Goal: Task Accomplishment & Management: Manage account settings

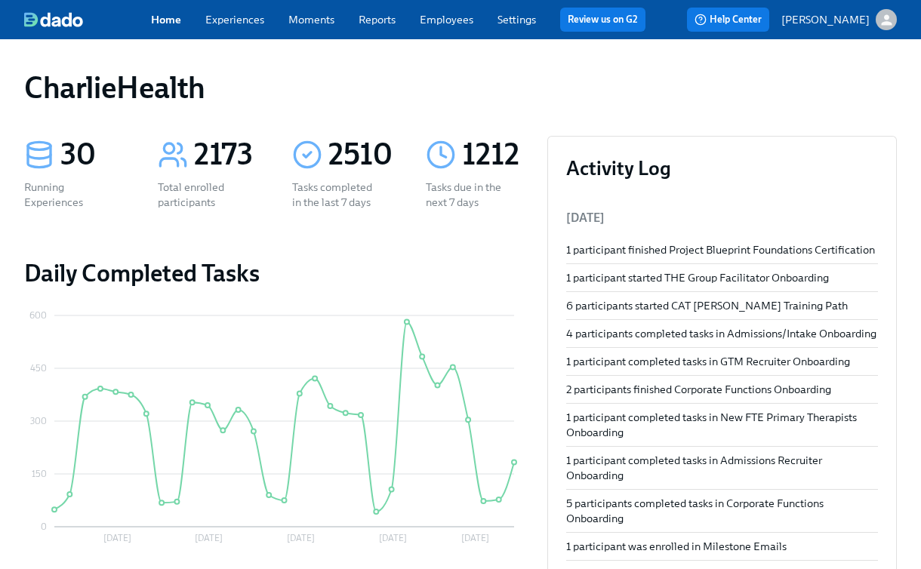
click at [474, 26] on div "Home Experiences Moments Reports Employees Settings Review us on G2" at bounding box center [404, 20] width 507 height 24
click at [442, 23] on link "Employees" at bounding box center [447, 20] width 54 height 14
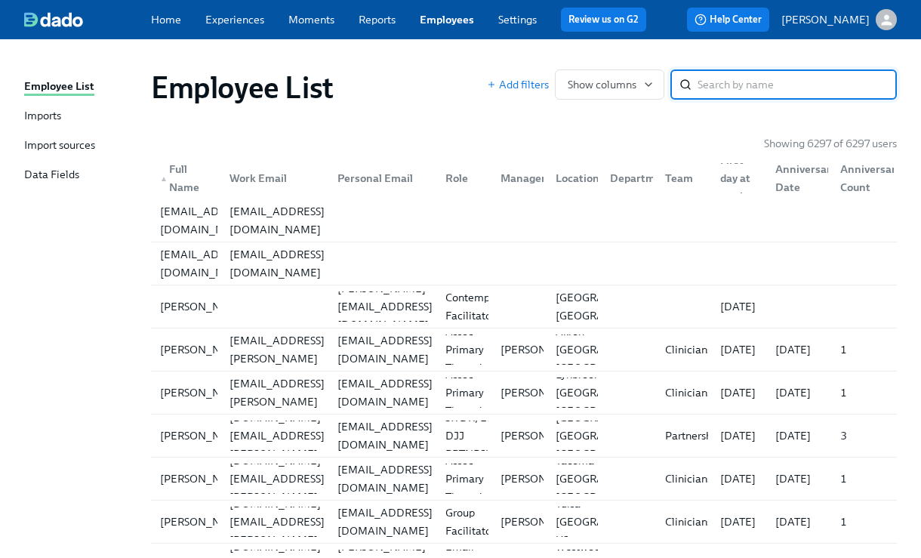
click at [730, 76] on input "search" at bounding box center [797, 84] width 199 height 30
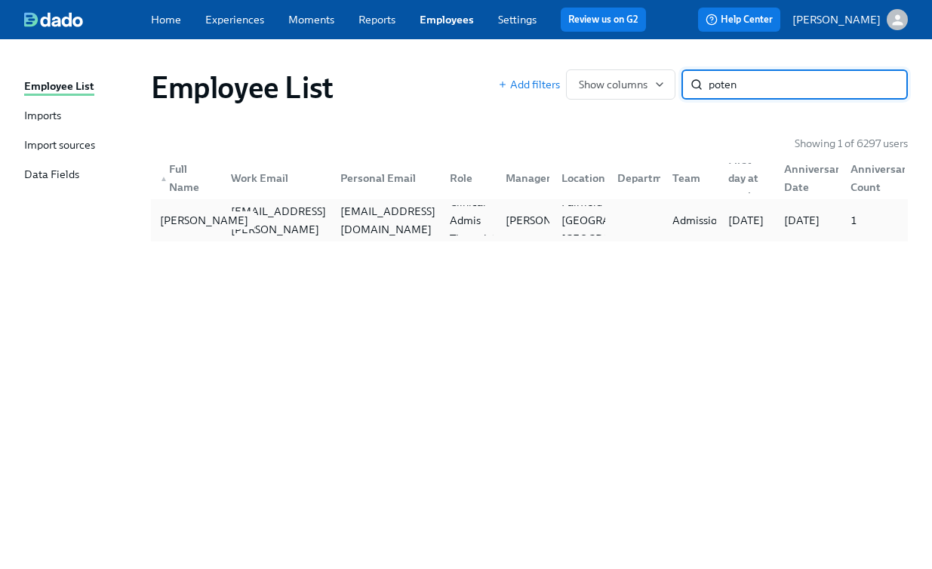
type input "poten"
click at [186, 220] on div "[PERSON_NAME]" at bounding box center [204, 220] width 100 height 18
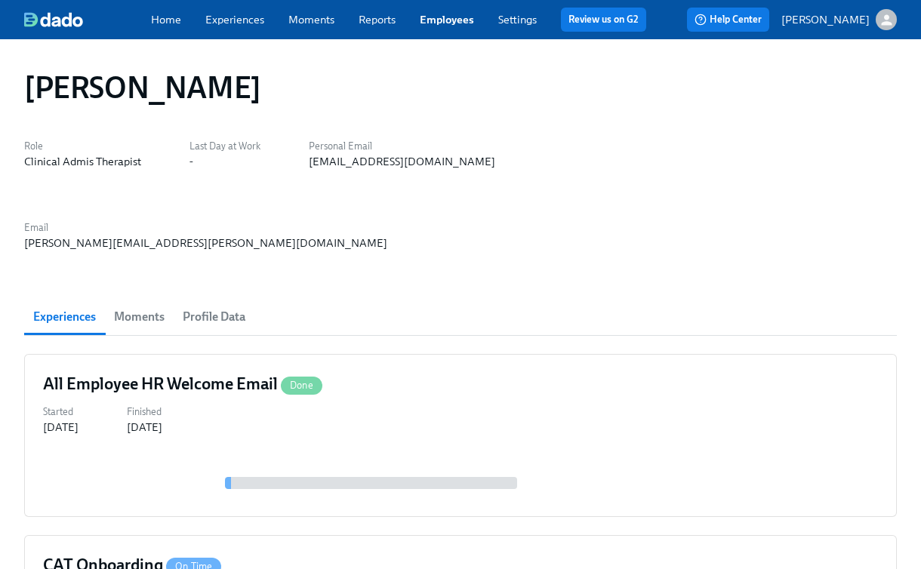
click at [441, 14] on link "Employees" at bounding box center [447, 20] width 54 height 14
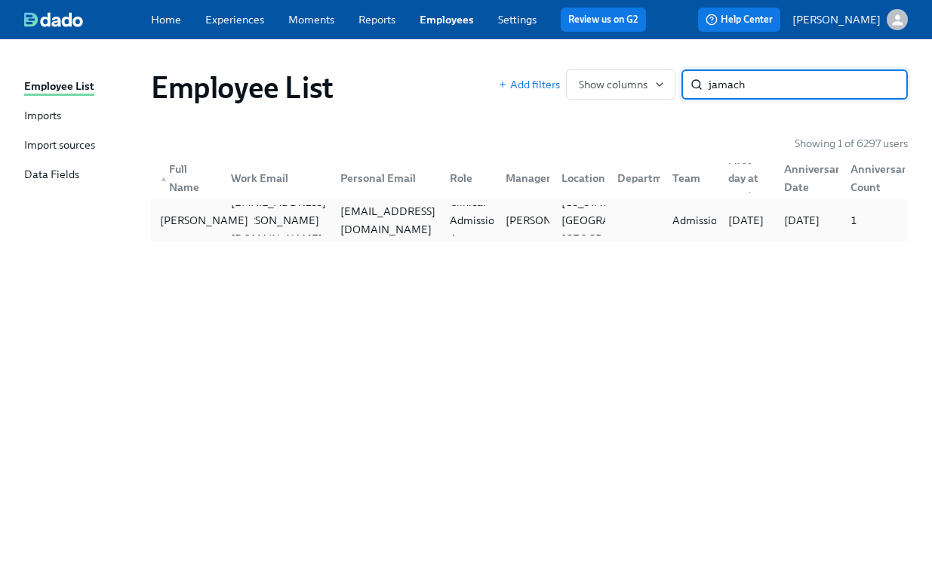
type input "jamach"
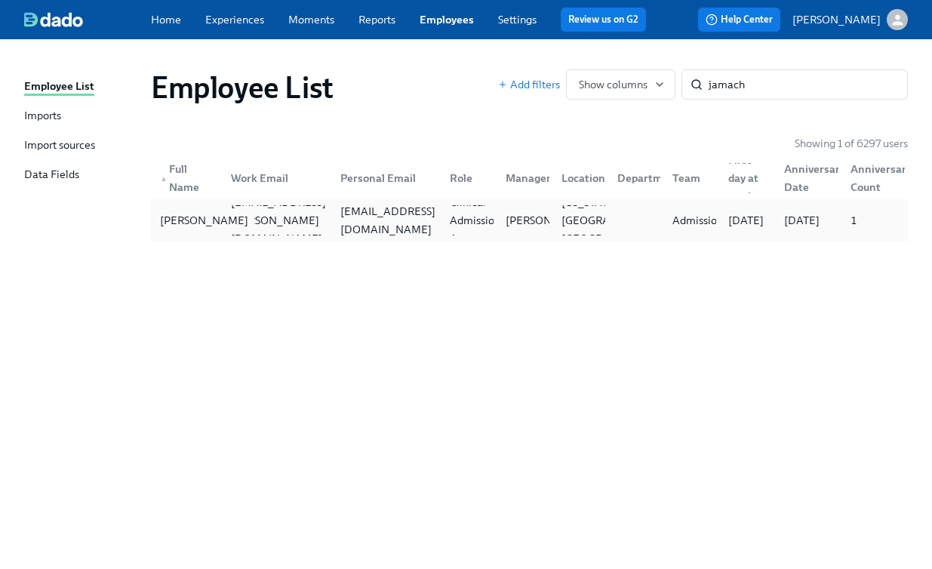
click at [180, 217] on div "[PERSON_NAME]" at bounding box center [204, 220] width 100 height 18
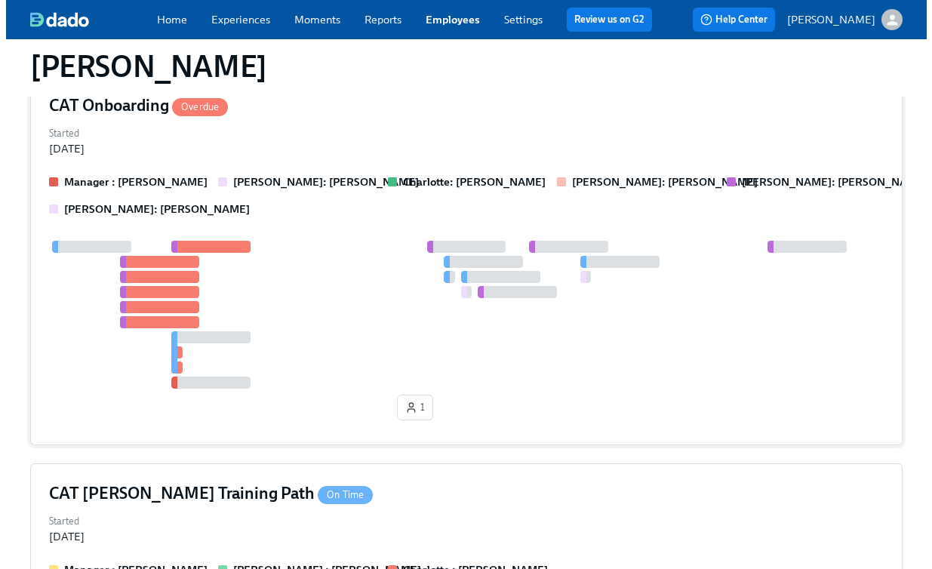
scroll to position [183, 0]
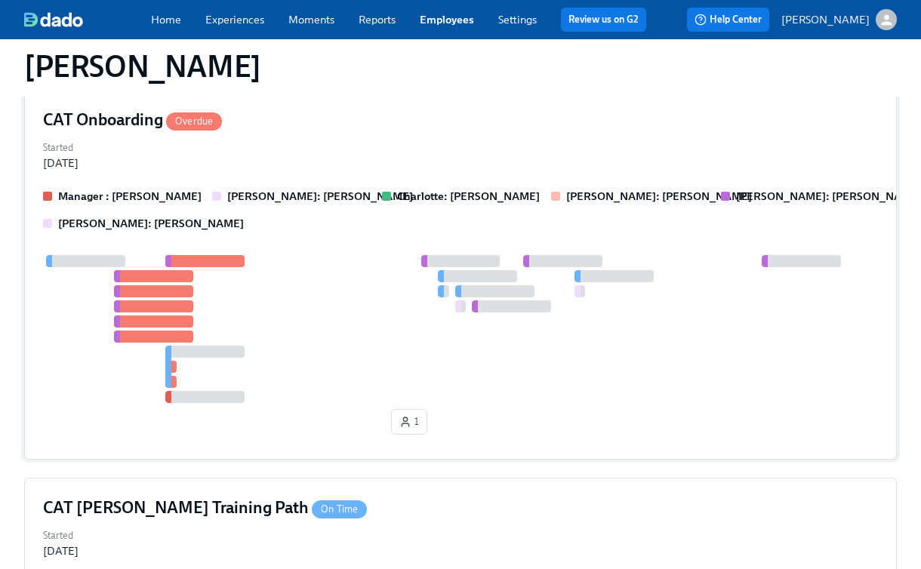
click at [262, 283] on div at bounding box center [460, 329] width 835 height 148
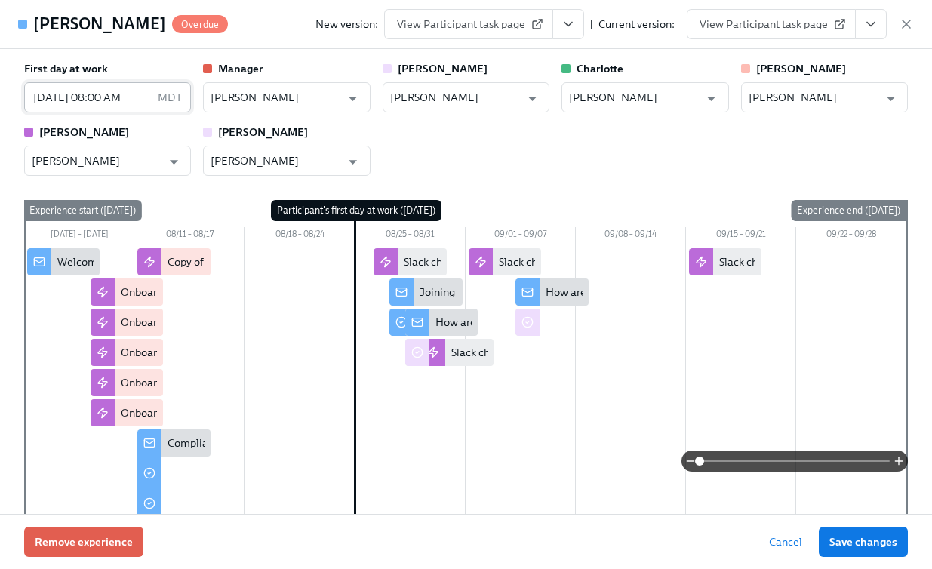
click at [125, 108] on input "[DATE] 08:00 AM" at bounding box center [88, 97] width 128 height 30
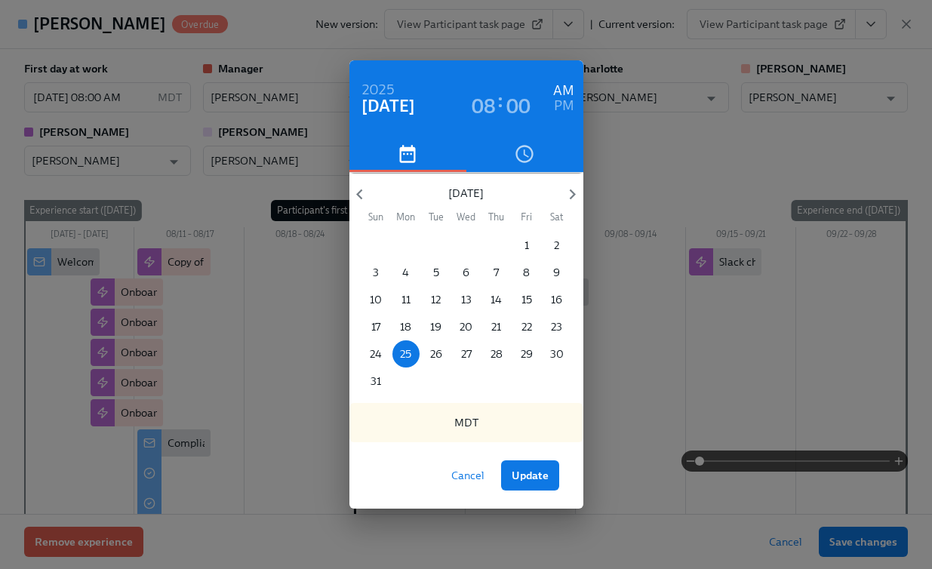
click at [649, 169] on div "[DATE] 08 : 00 AM PM [DATE] Sun Mon Tue Wed Thu Fri Sat 27 28 29 30 31 1 2 3 4 …" at bounding box center [466, 284] width 932 height 569
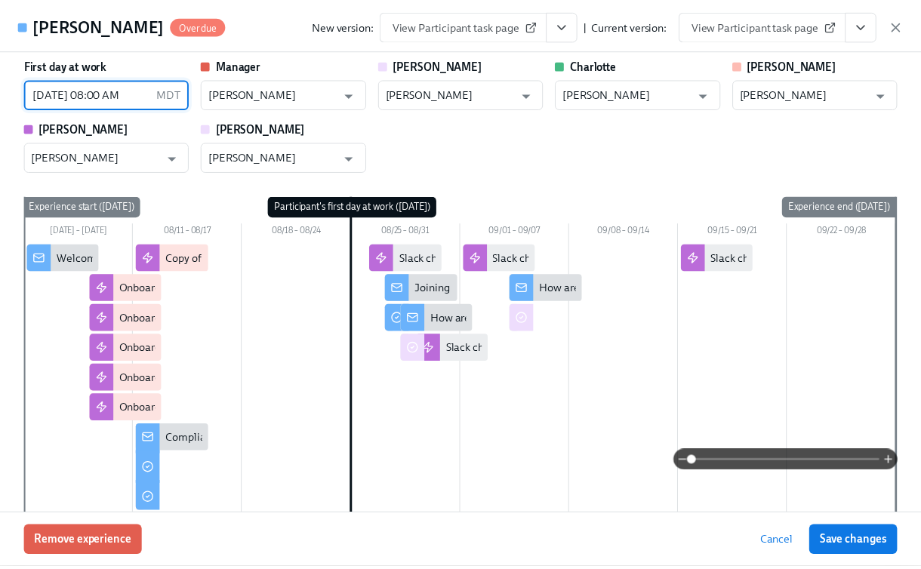
scroll to position [0, 0]
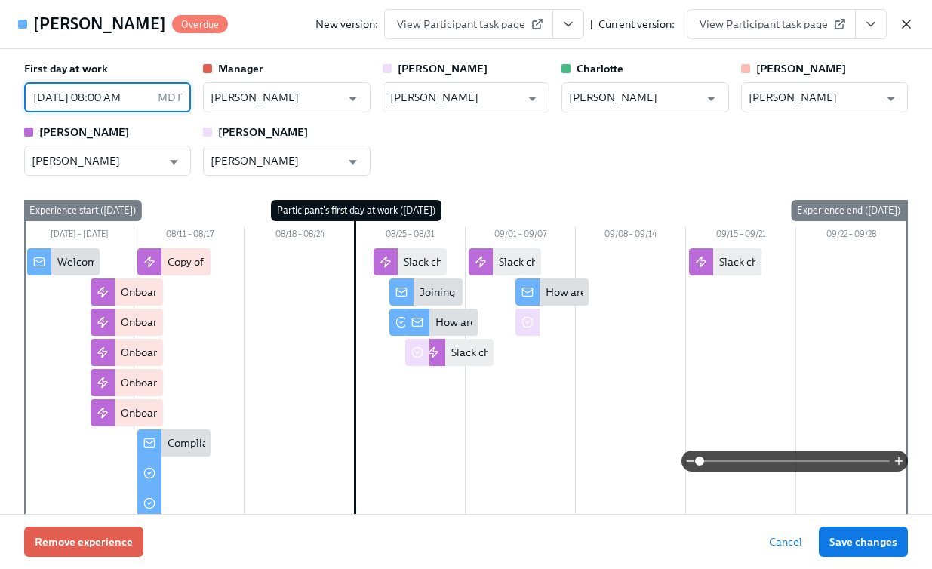
click at [910, 25] on icon "button" at bounding box center [906, 24] width 15 height 15
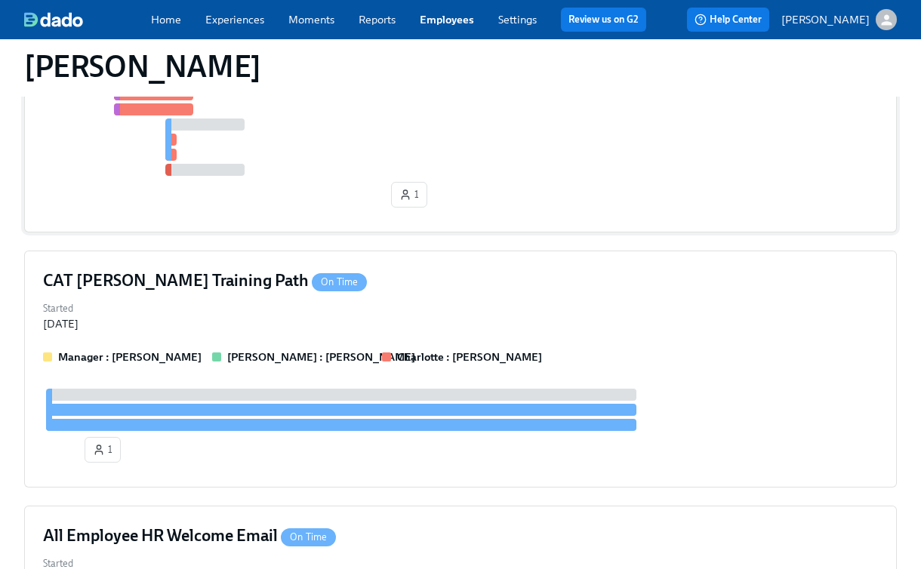
scroll to position [392, 0]
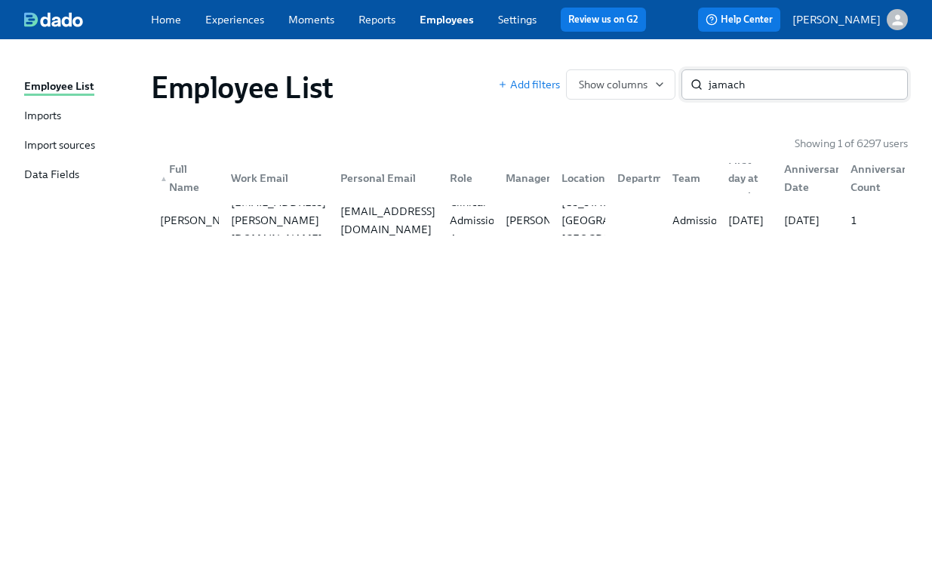
click at [727, 94] on input "jamach" at bounding box center [808, 84] width 199 height 30
click at [728, 94] on input "jamach" at bounding box center [808, 84] width 199 height 30
type input "o"
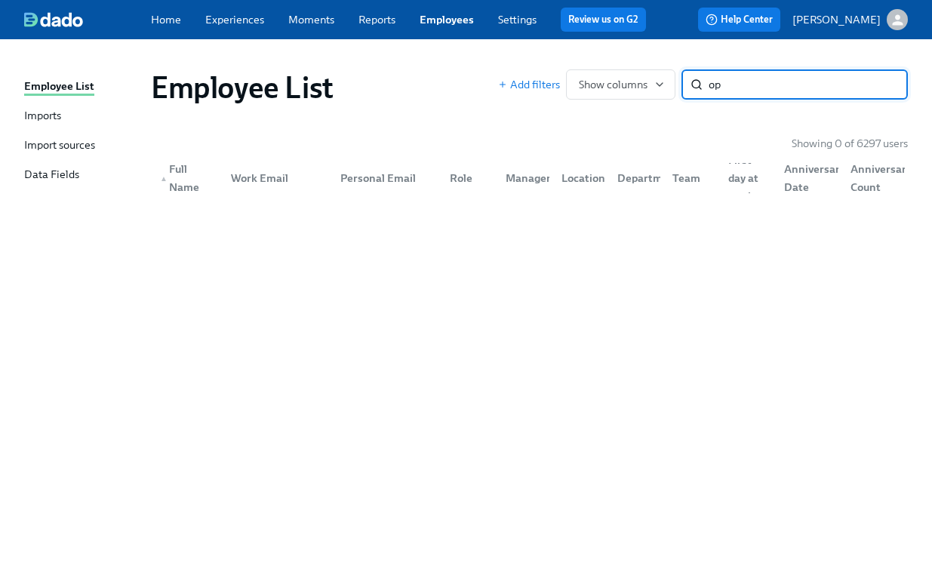
type input "o"
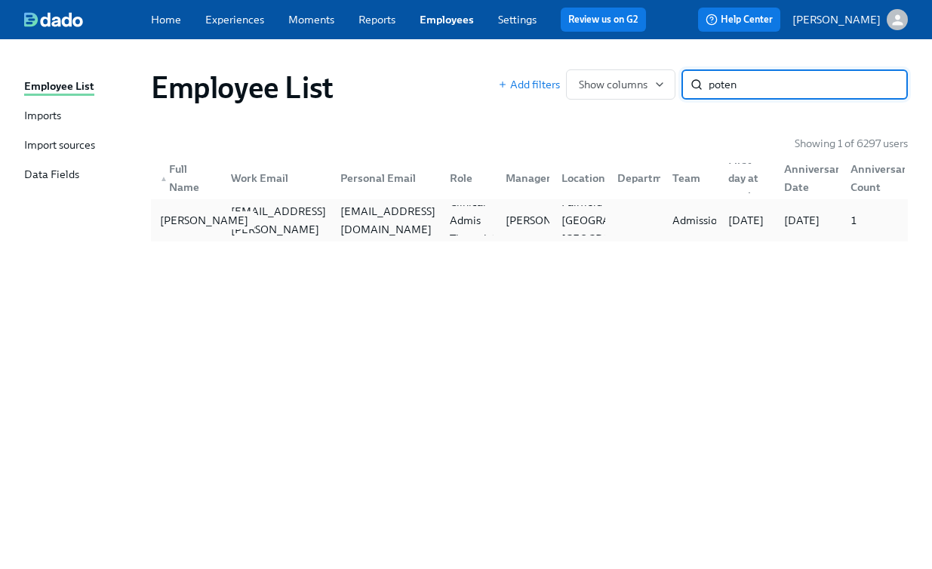
type input "poten"
click at [182, 214] on div "[PERSON_NAME]" at bounding box center [204, 220] width 100 height 18
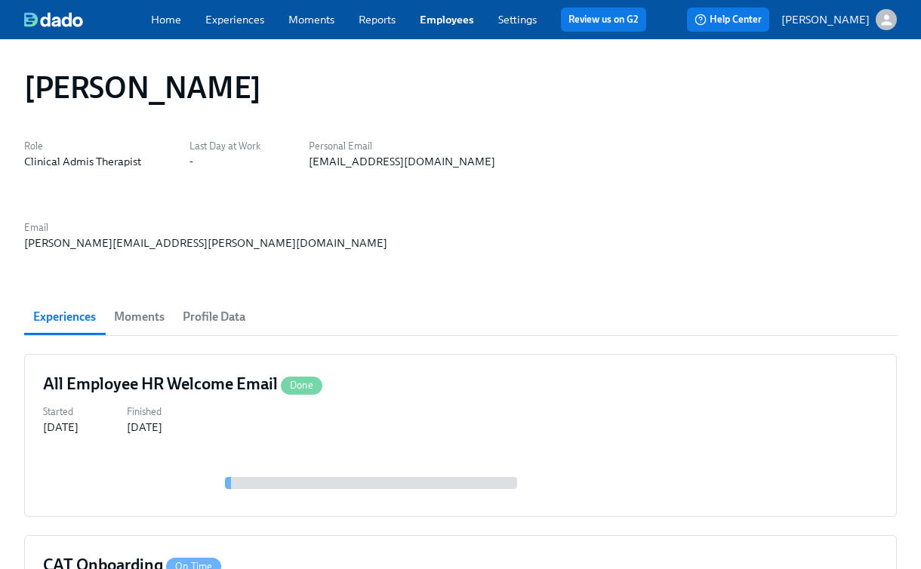
click at [221, 28] on div "Home Experiences Moments Reports Employees Settings Review us on G2" at bounding box center [404, 20] width 507 height 24
click at [227, 20] on link "Experiences" at bounding box center [234, 20] width 59 height 14
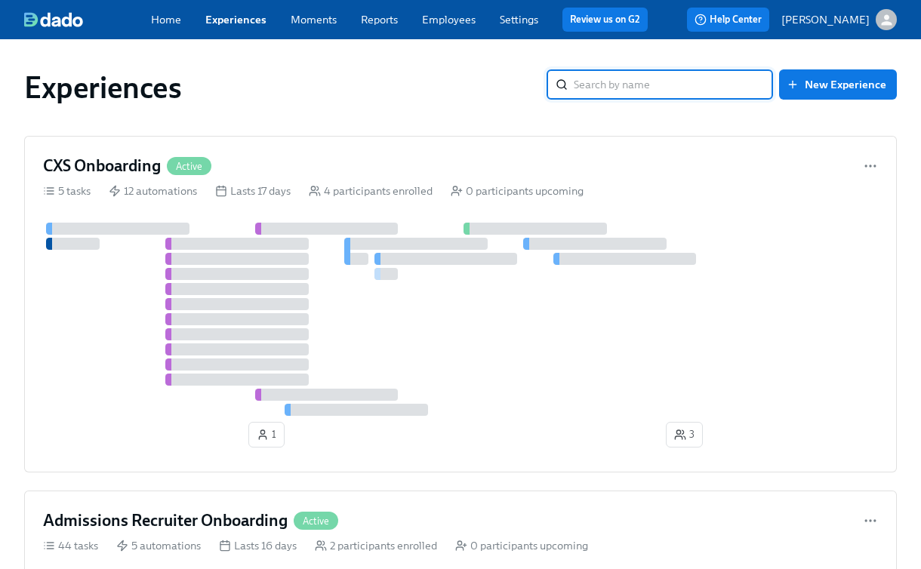
click at [709, 82] on input "search" at bounding box center [673, 84] width 199 height 30
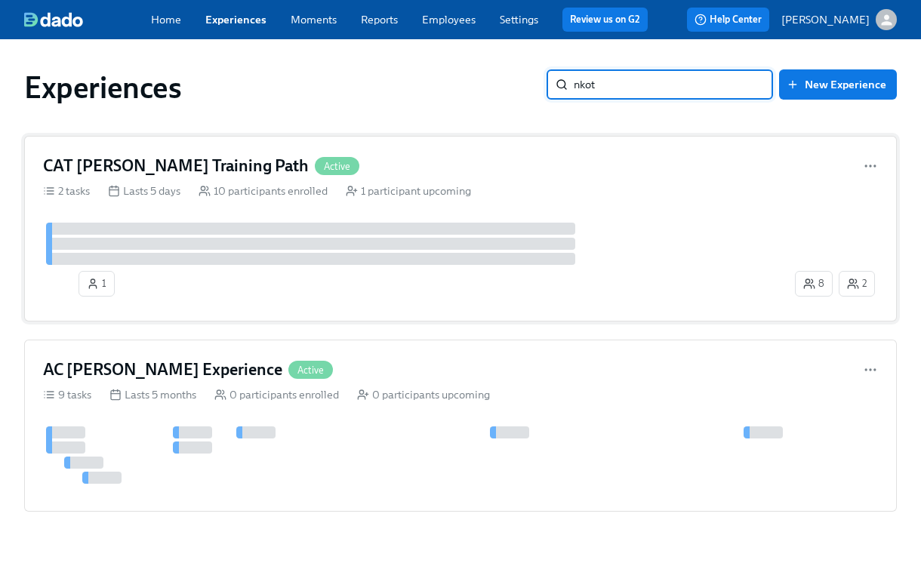
type input "nkot"
click at [288, 173] on div "CAT [PERSON_NAME] Training Path Active" at bounding box center [460, 166] width 835 height 23
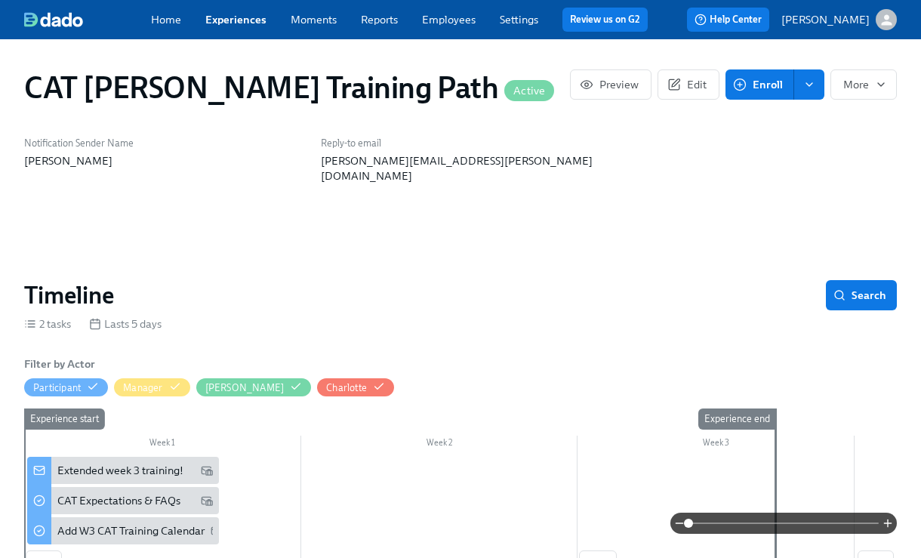
click at [768, 87] on span "Enroll" at bounding box center [759, 84] width 47 height 15
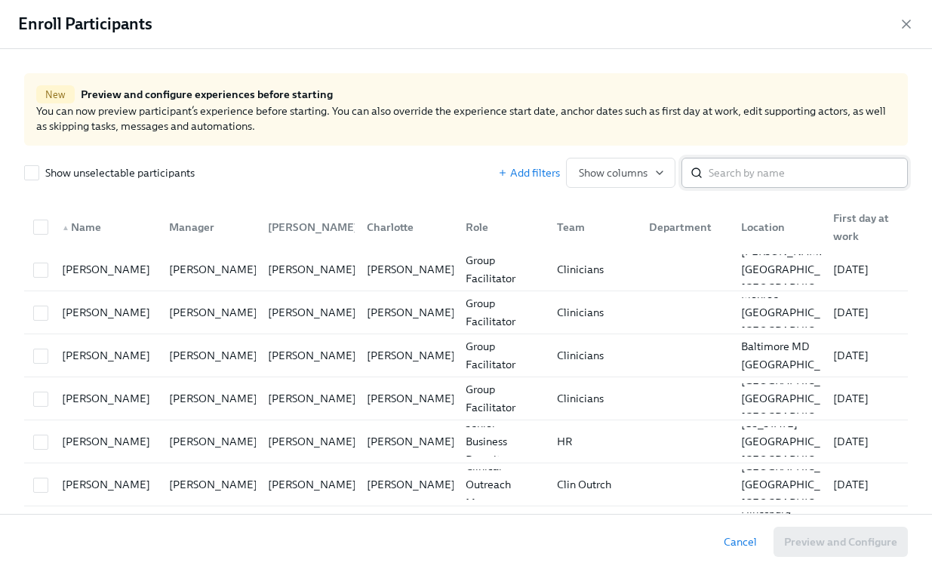
click at [732, 170] on input "search" at bounding box center [808, 173] width 199 height 30
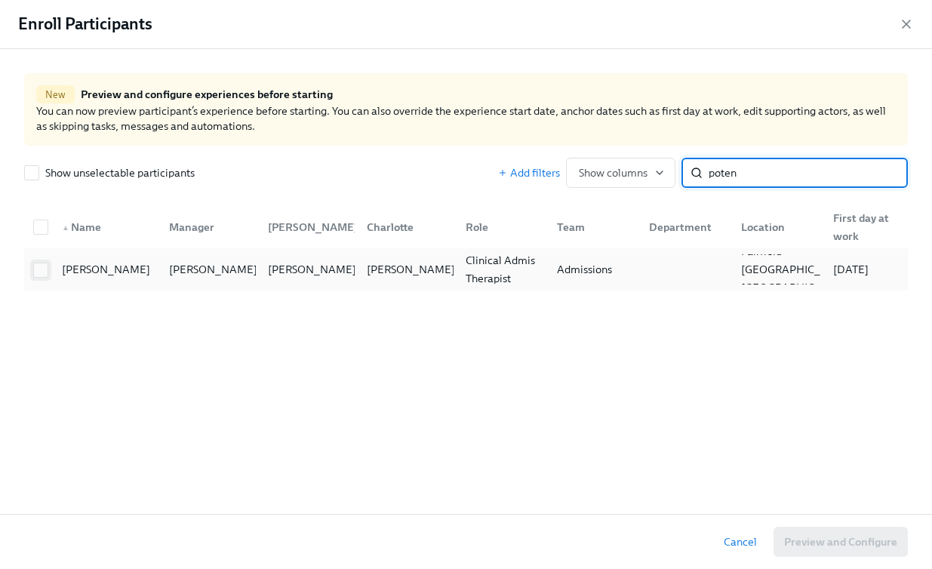
type input "poten"
click at [47, 266] on input "checkbox" at bounding box center [41, 270] width 14 height 14
checkbox input "true"
click at [778, 173] on input "poten" at bounding box center [808, 173] width 199 height 30
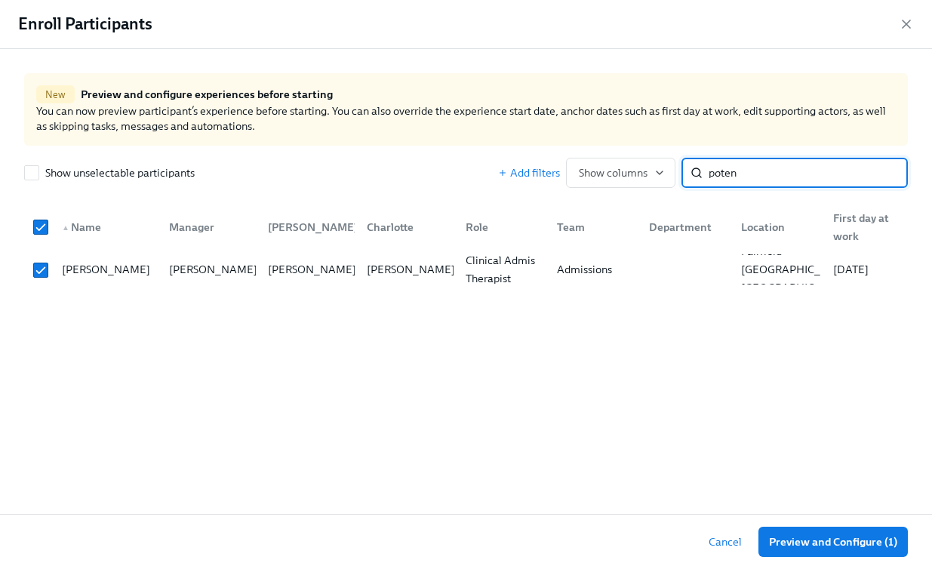
click at [778, 173] on input "poten" at bounding box center [808, 173] width 199 height 30
checkbox input "false"
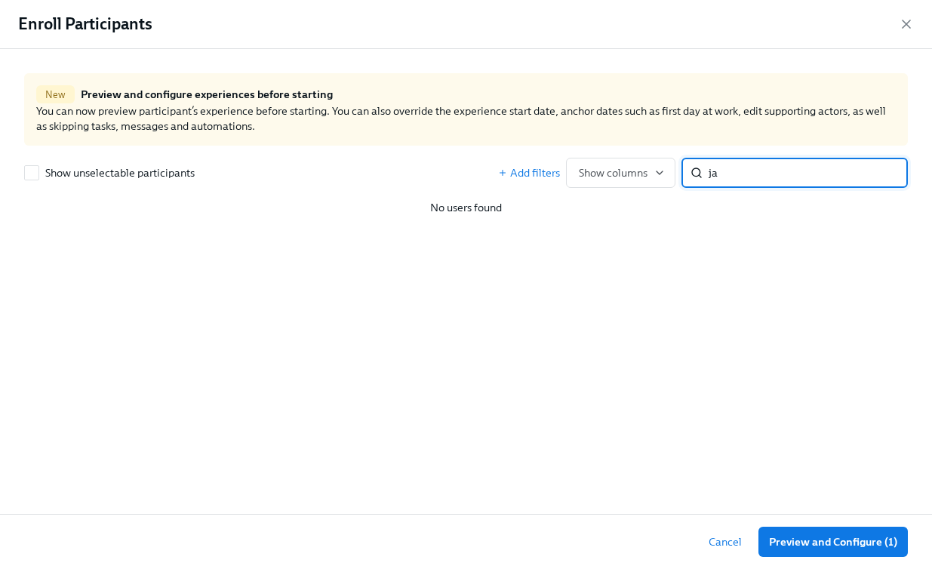
type input "j"
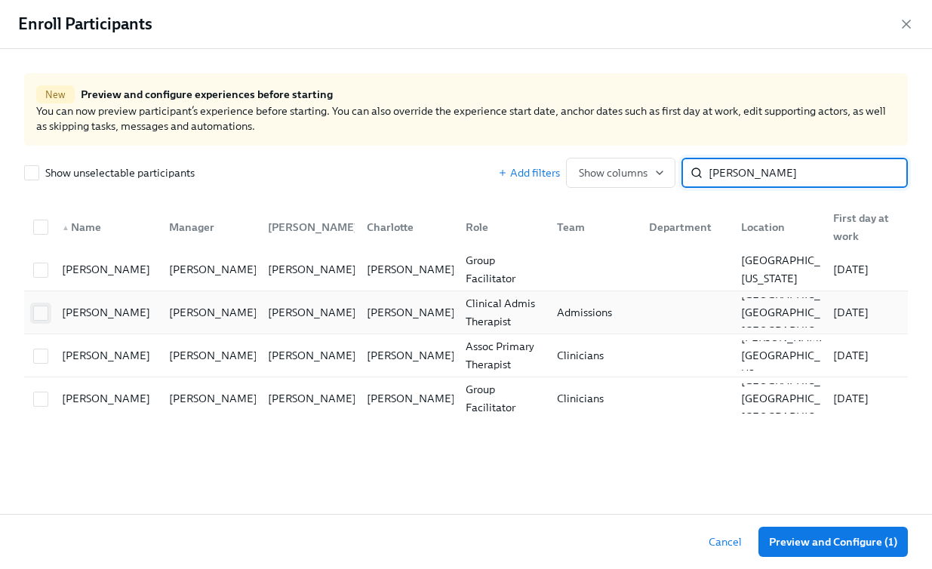
type input "[PERSON_NAME]"
click at [42, 313] on input "checkbox" at bounding box center [41, 313] width 14 height 14
checkbox input "true"
click at [720, 170] on input "[PERSON_NAME]" at bounding box center [808, 173] width 199 height 30
click at [720, 171] on input "[PERSON_NAME]" at bounding box center [808, 173] width 199 height 30
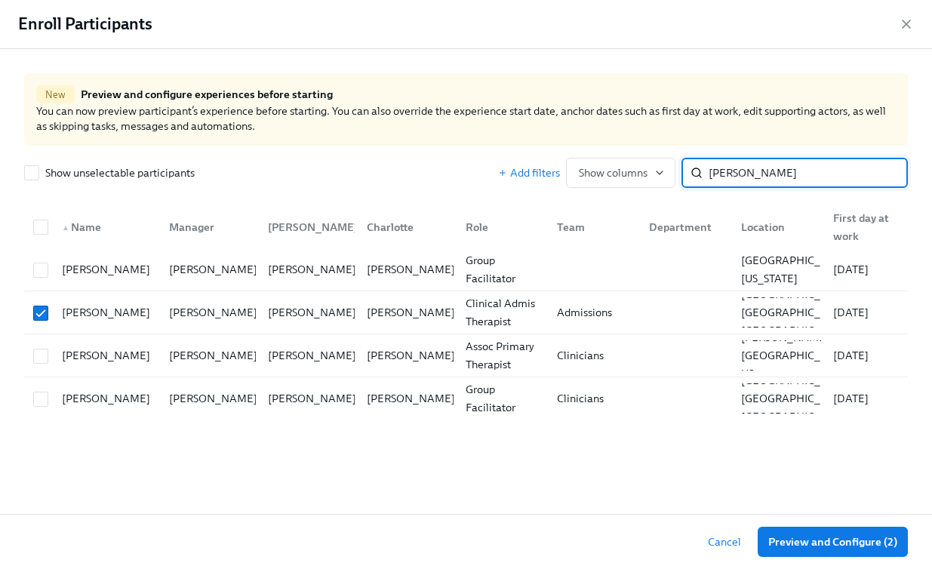
click at [720, 171] on input "[PERSON_NAME]" at bounding box center [808, 173] width 199 height 30
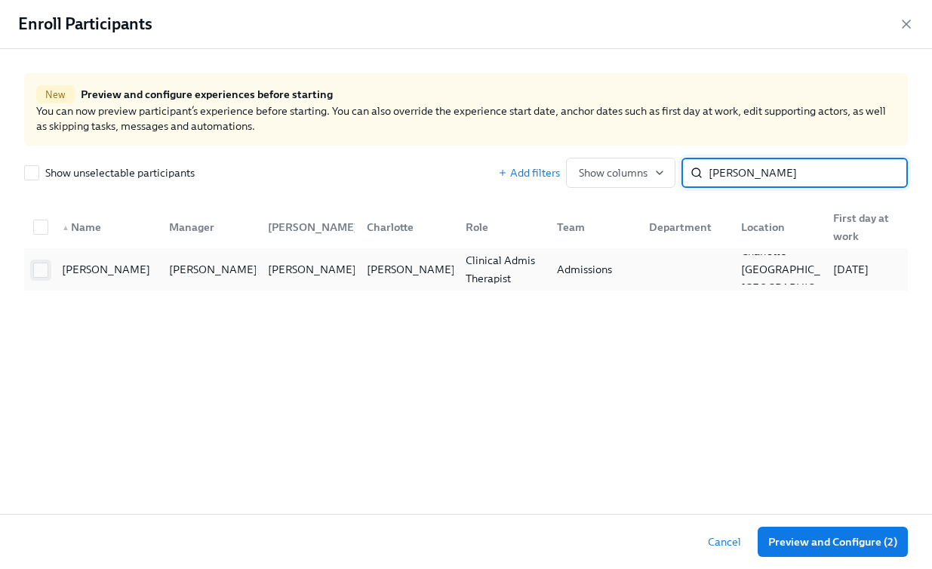
type input "[PERSON_NAME]"
click at [34, 266] on input "checkbox" at bounding box center [41, 270] width 14 height 14
checkbox input "true"
click at [769, 172] on input "[PERSON_NAME]" at bounding box center [808, 173] width 199 height 30
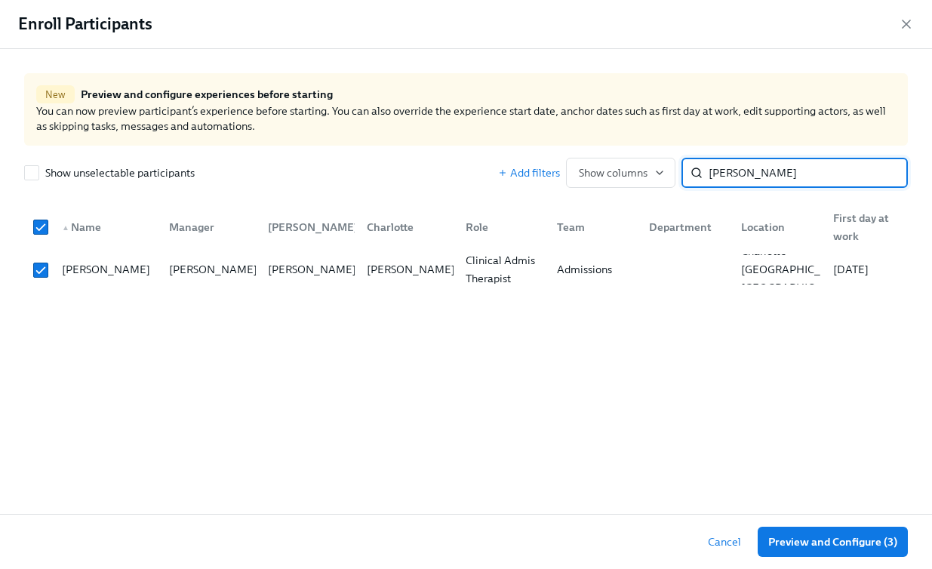
click at [769, 173] on input "[PERSON_NAME]" at bounding box center [808, 173] width 199 height 30
type input "sander"
checkbox input "false"
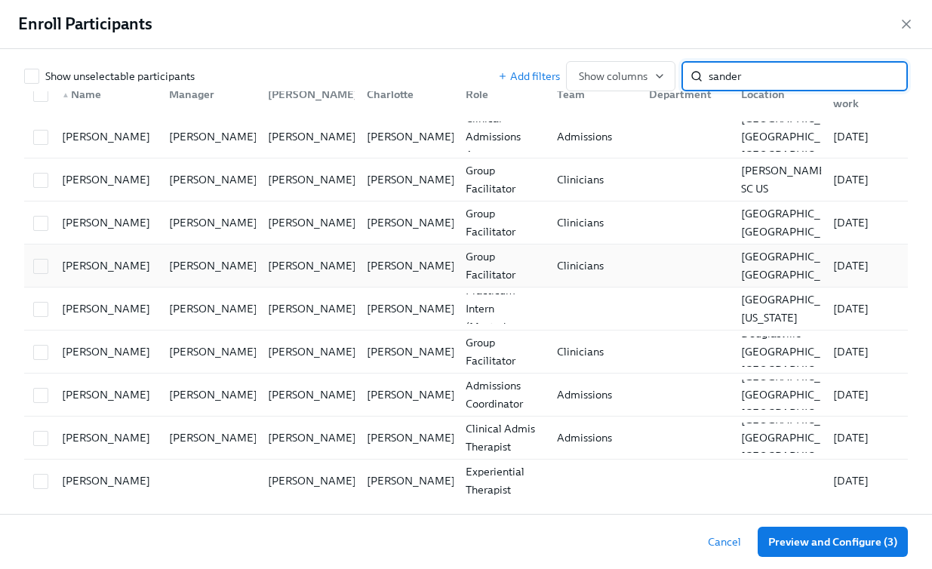
scroll to position [145, 0]
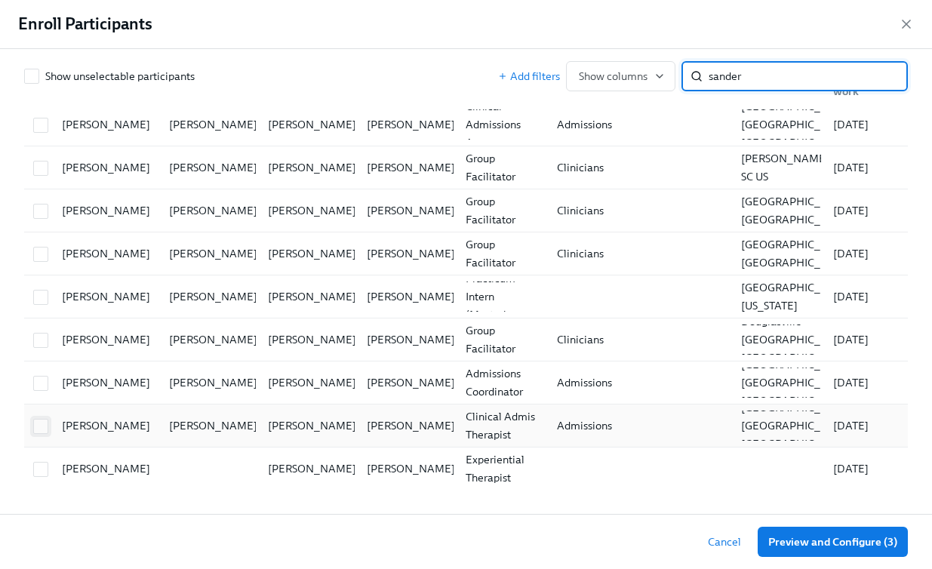
click at [39, 428] on input "checkbox" at bounding box center [41, 427] width 14 height 14
checkbox input "true"
click at [727, 74] on input "sander" at bounding box center [808, 76] width 199 height 30
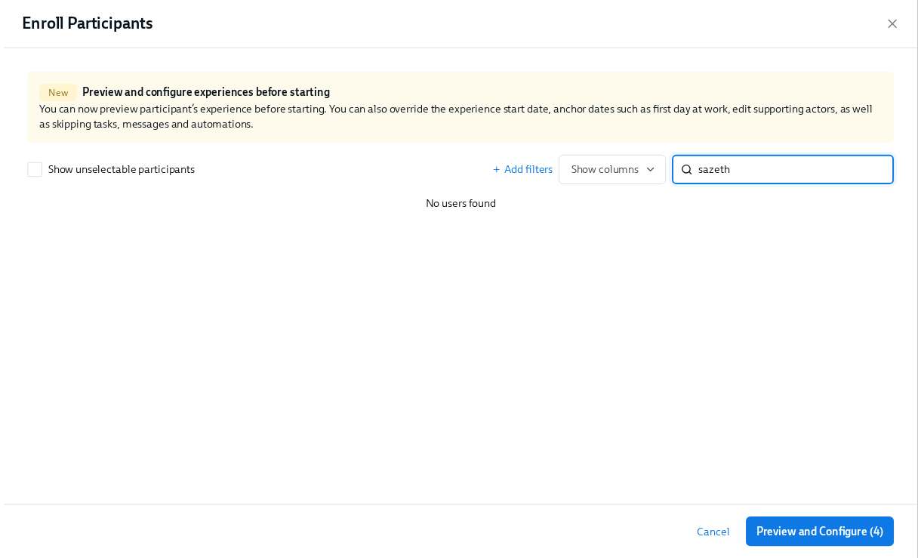
scroll to position [0, 0]
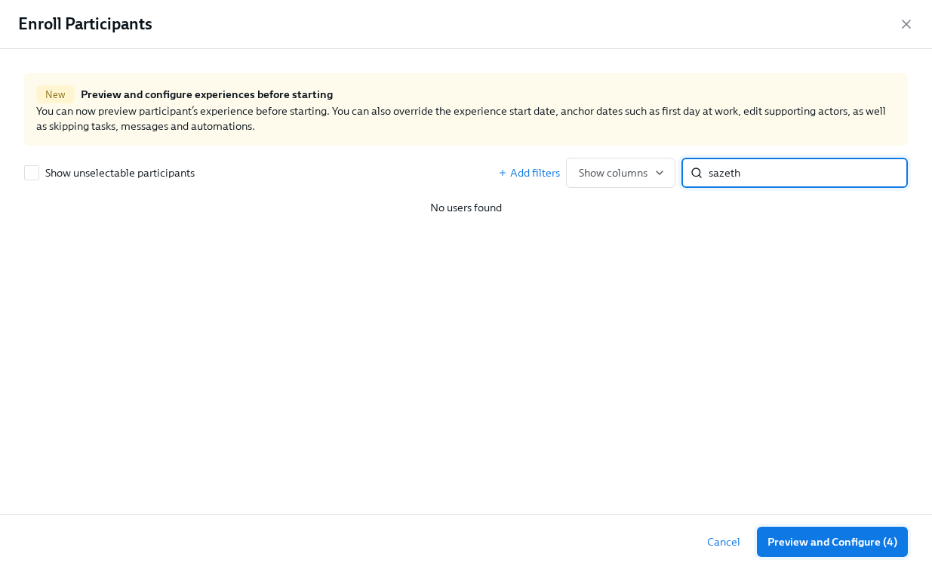
type input "sazeth"
click at [876, 535] on span "Preview and Configure (4)" at bounding box center [833, 541] width 130 height 15
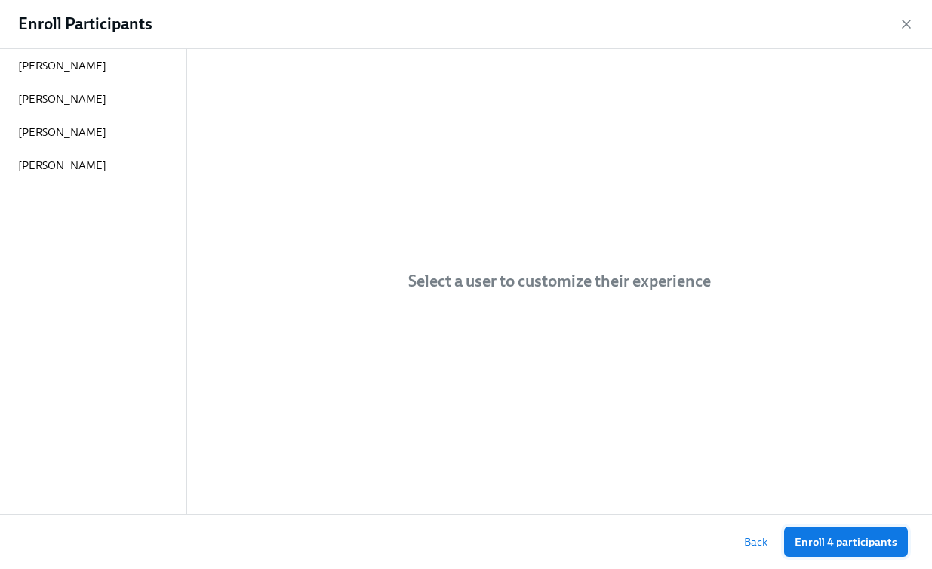
click at [867, 553] on button "Enroll 4 participants" at bounding box center [846, 542] width 124 height 30
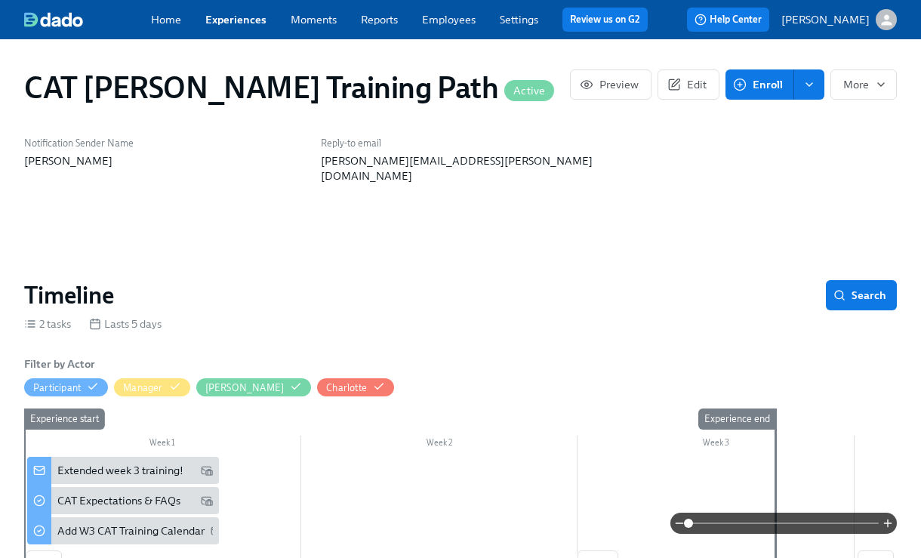
click at [238, 26] on link "Experiences" at bounding box center [235, 20] width 61 height 14
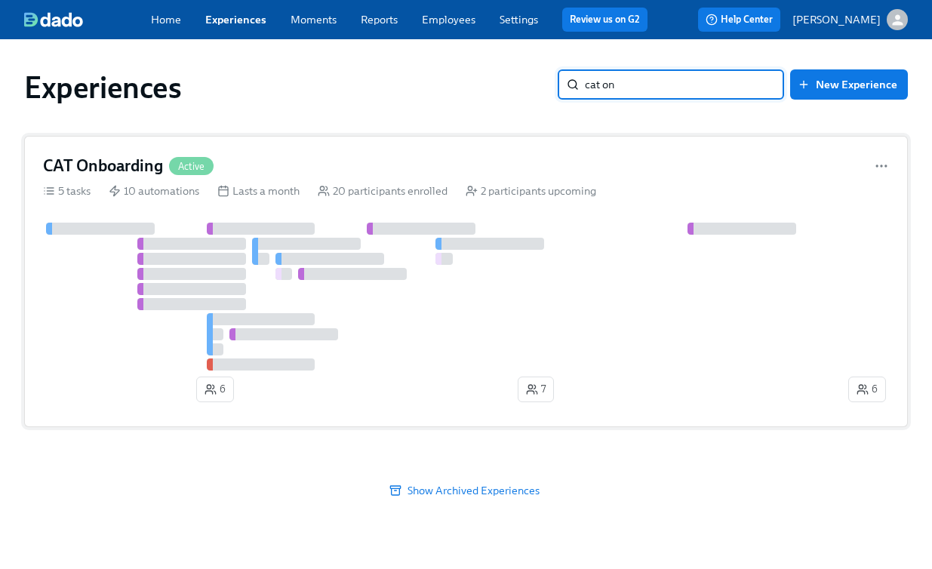
type input "cat on"
click at [316, 162] on div "CAT Onboarding Active" at bounding box center [466, 166] width 846 height 23
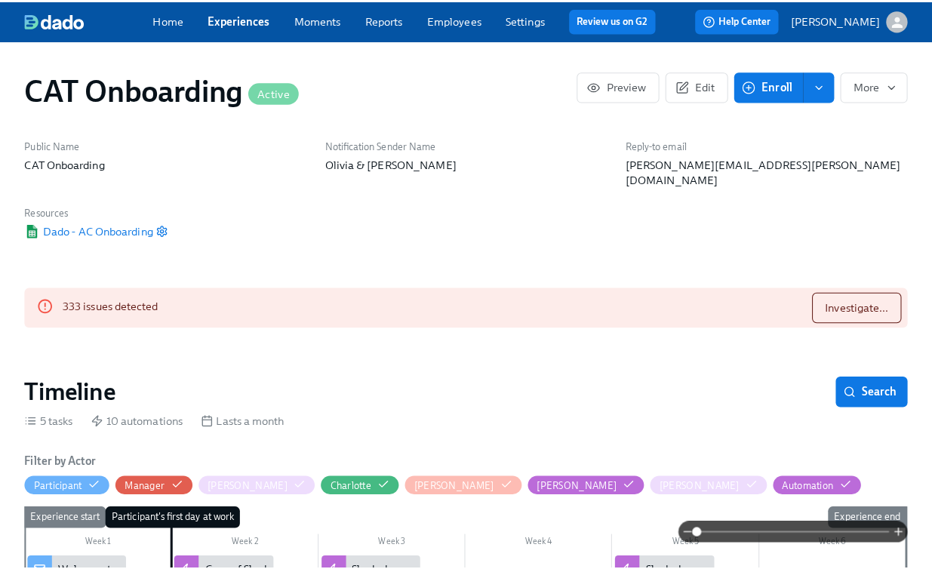
scroll to position [0, 4288]
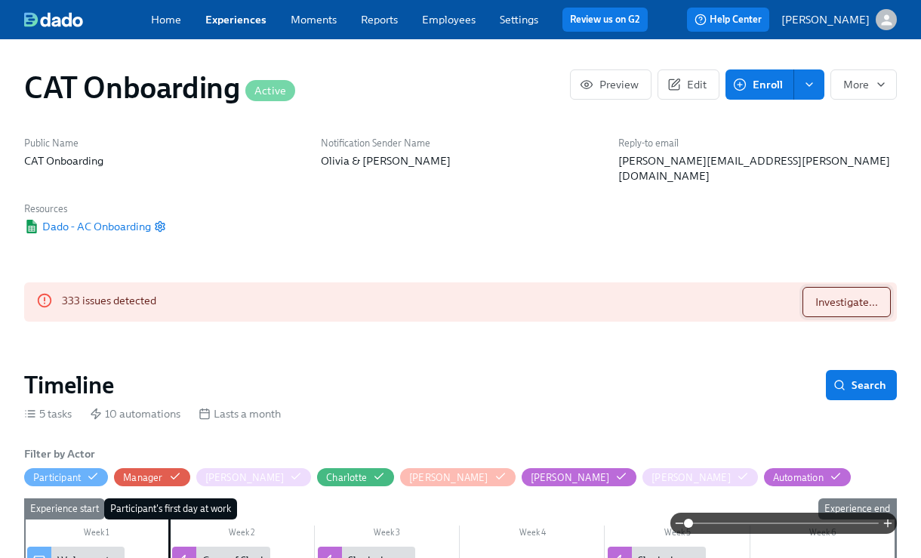
click at [846, 297] on button "Investigate..." at bounding box center [846, 302] width 88 height 30
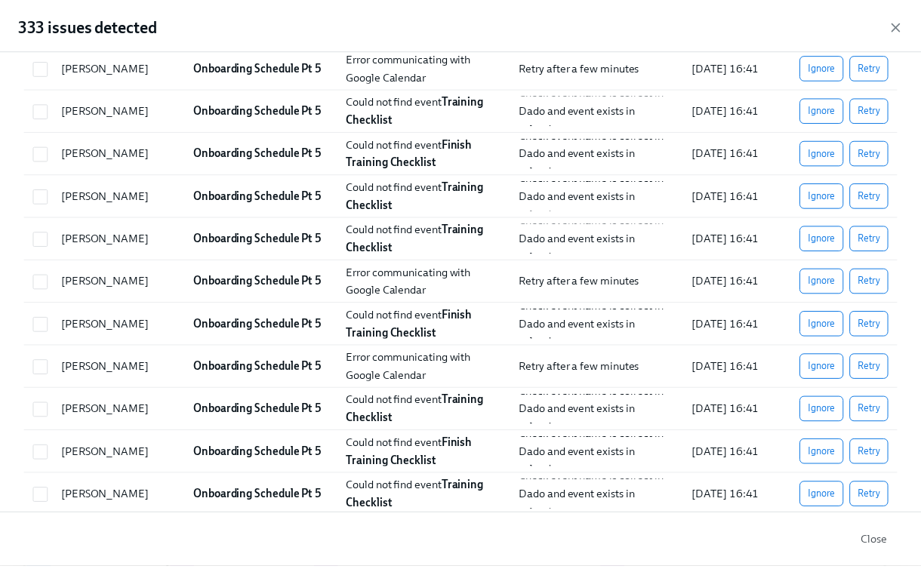
scroll to position [10483, 0]
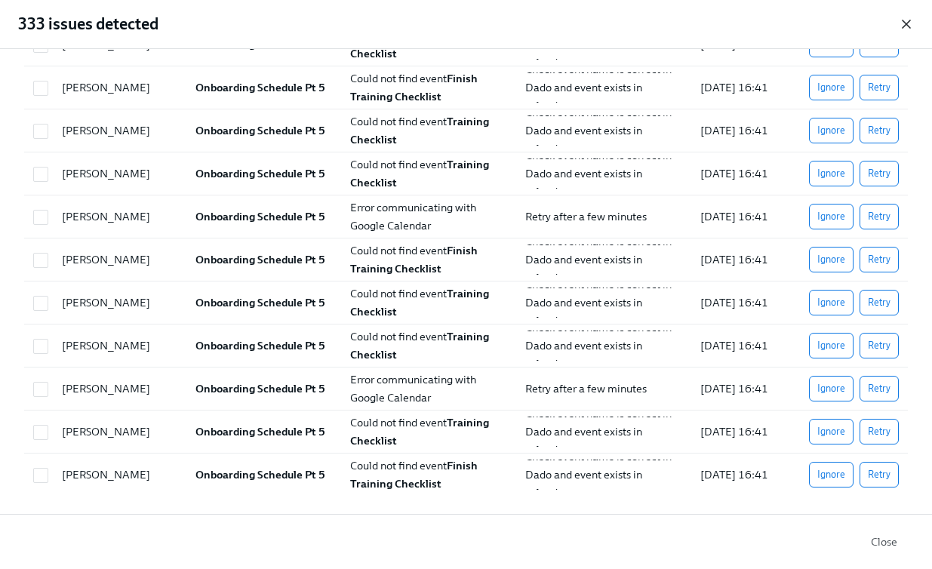
click at [902, 23] on icon "button" at bounding box center [906, 24] width 15 height 15
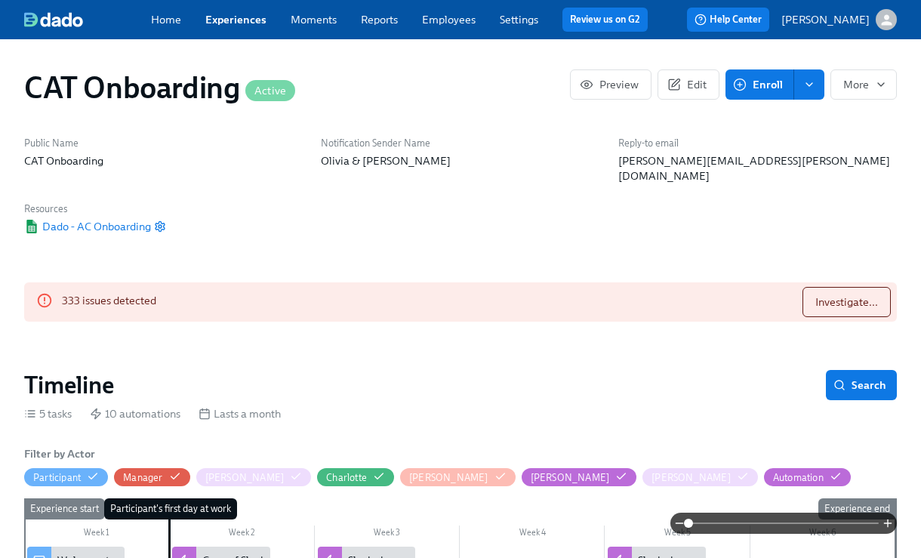
click at [460, 15] on link "Employees" at bounding box center [449, 20] width 54 height 14
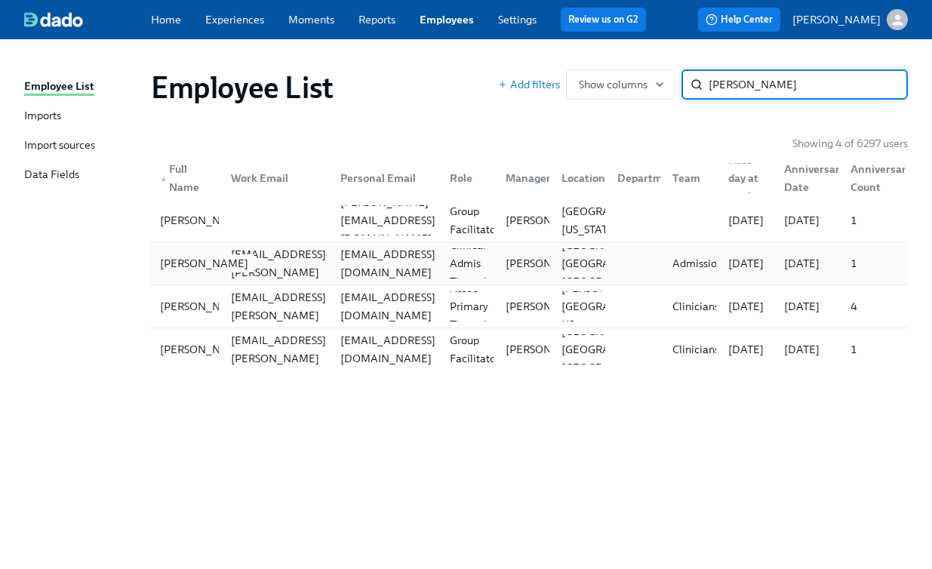
type input "[PERSON_NAME]"
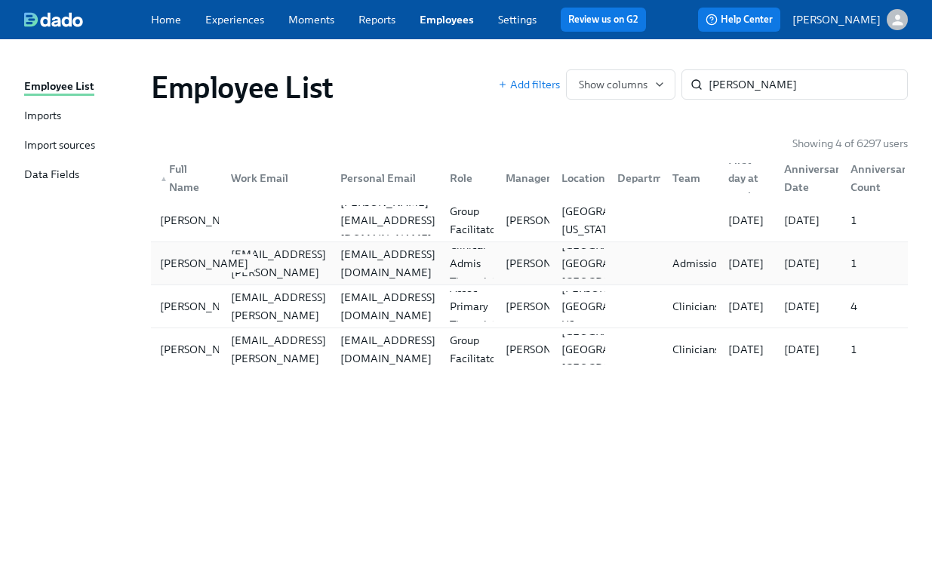
click at [183, 270] on div "[PERSON_NAME]" at bounding box center [204, 263] width 100 height 18
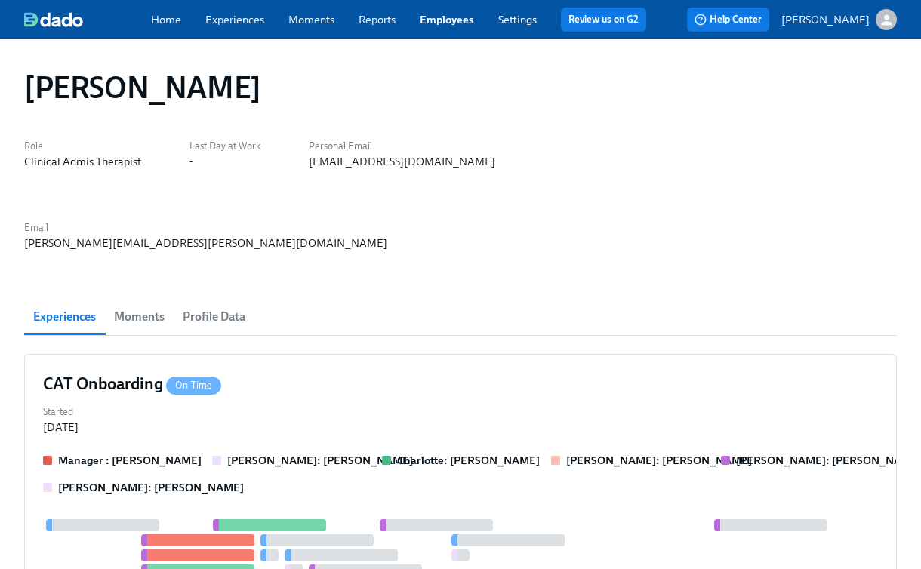
click at [447, 21] on link "Employees" at bounding box center [447, 20] width 54 height 14
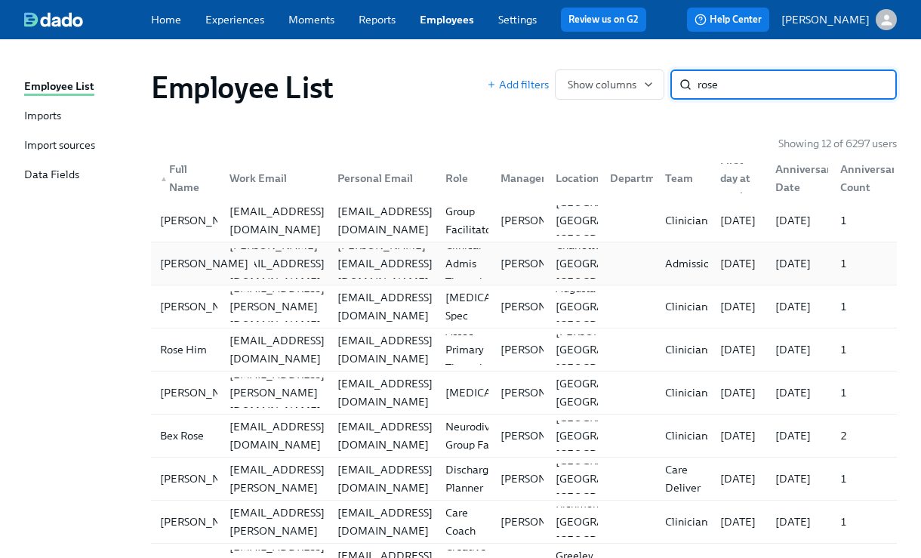
type input "rose"
click at [180, 273] on div "[PERSON_NAME]" at bounding box center [204, 263] width 100 height 18
click at [742, 91] on input "rose" at bounding box center [797, 84] width 199 height 30
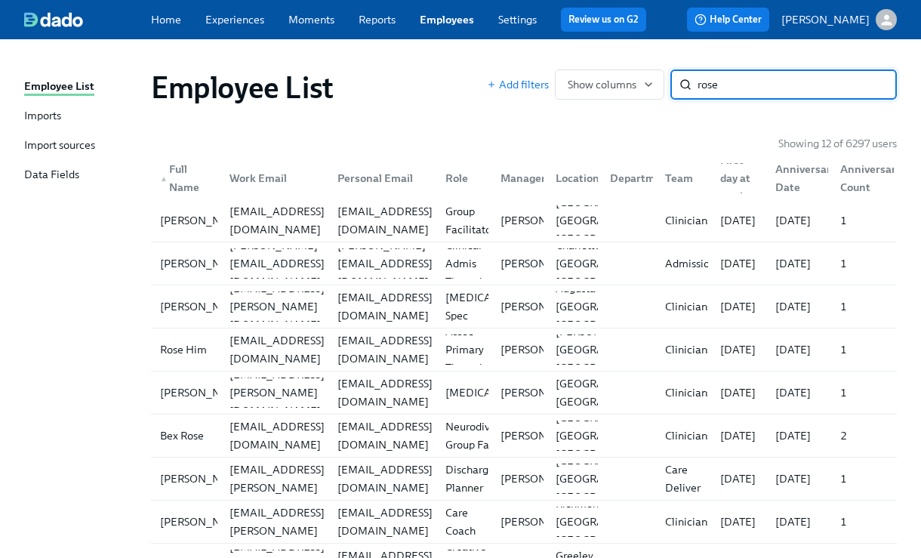
type input "a"
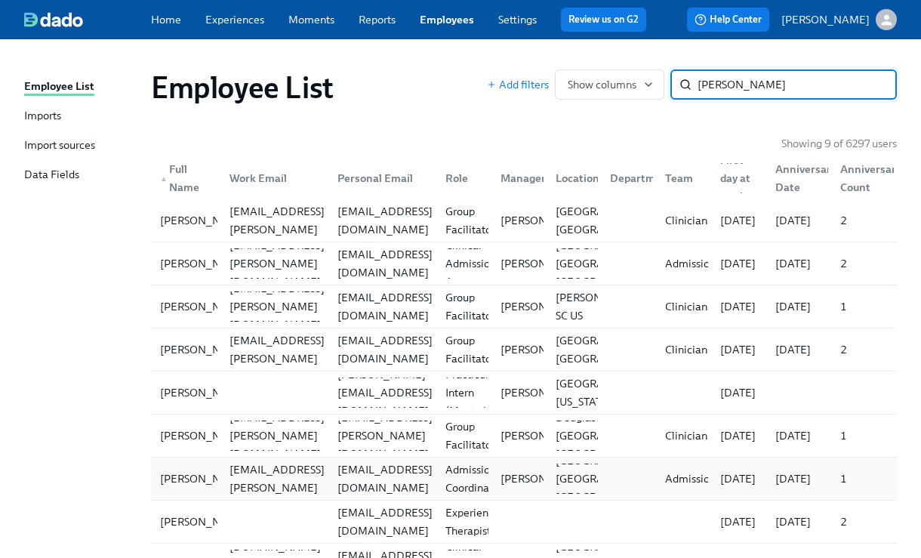
scroll to position [64, 0]
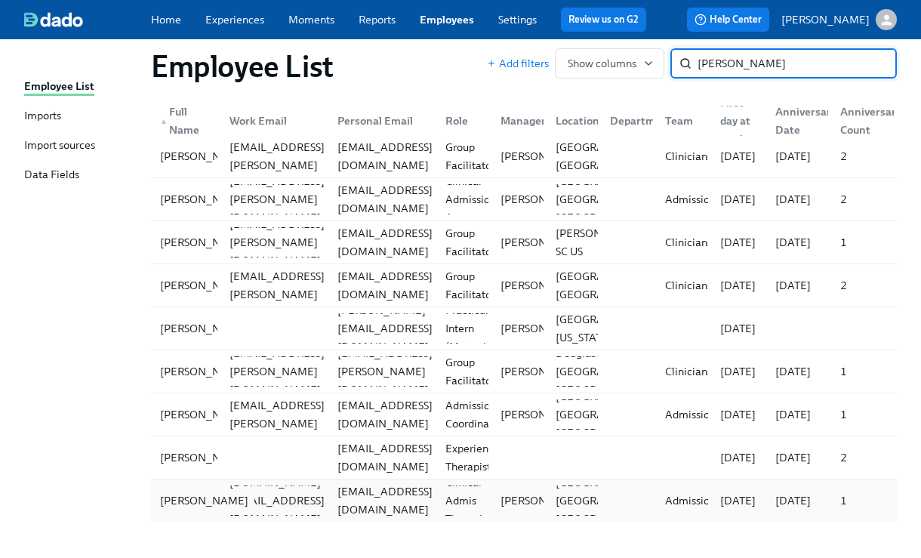
type input "[PERSON_NAME]"
click at [181, 507] on div "[PERSON_NAME]" at bounding box center [204, 500] width 100 height 18
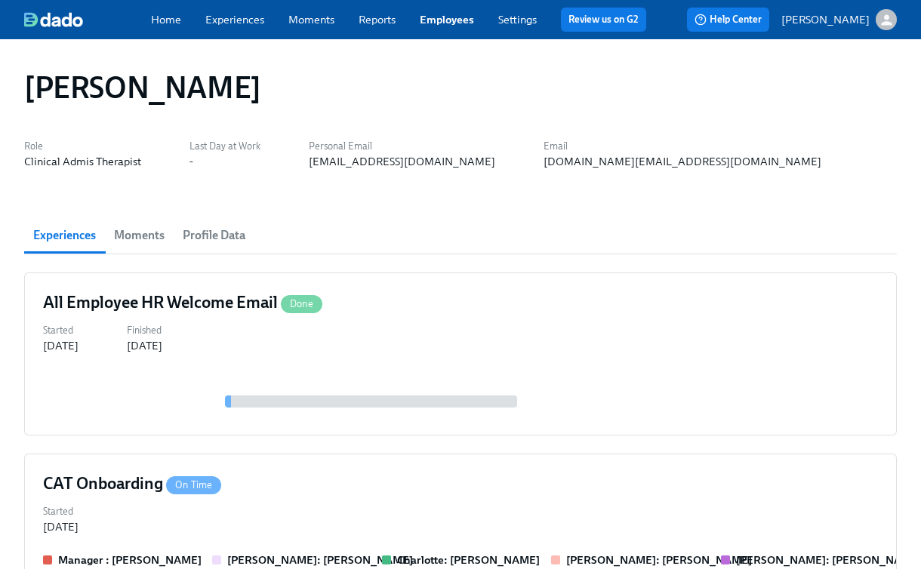
click at [442, 20] on link "Employees" at bounding box center [447, 20] width 54 height 14
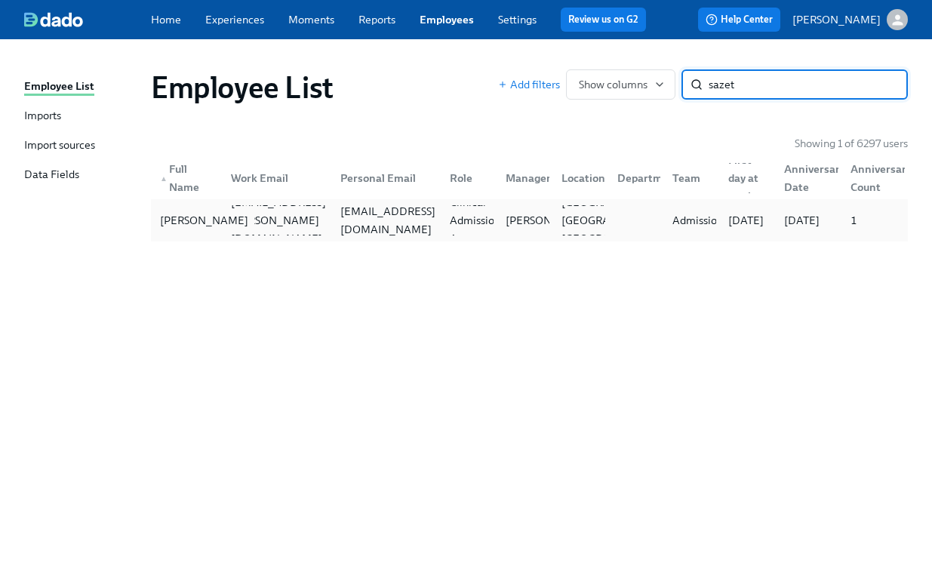
type input "sazet"
click at [201, 216] on div "[PERSON_NAME]" at bounding box center [204, 220] width 100 height 18
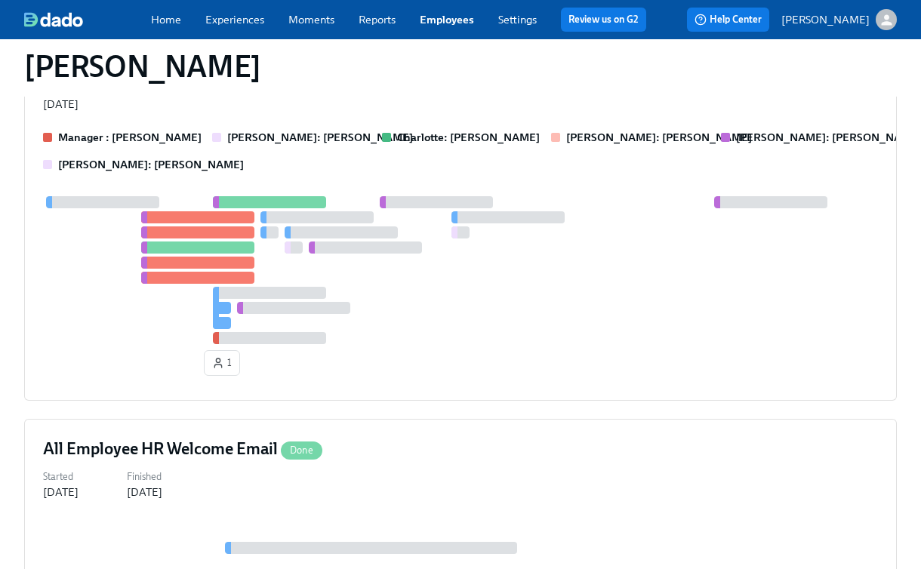
scroll to position [1378, 0]
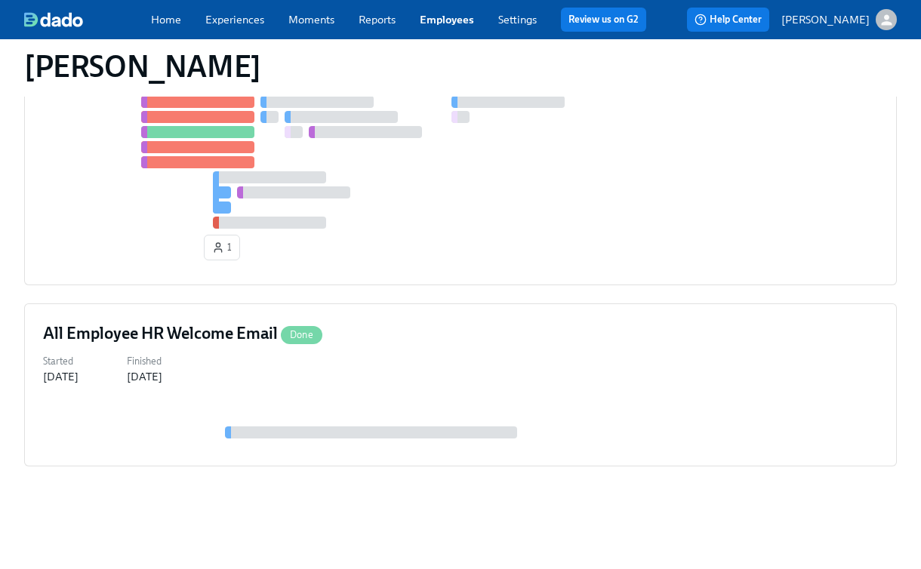
click at [245, 15] on link "Experiences" at bounding box center [234, 20] width 59 height 14
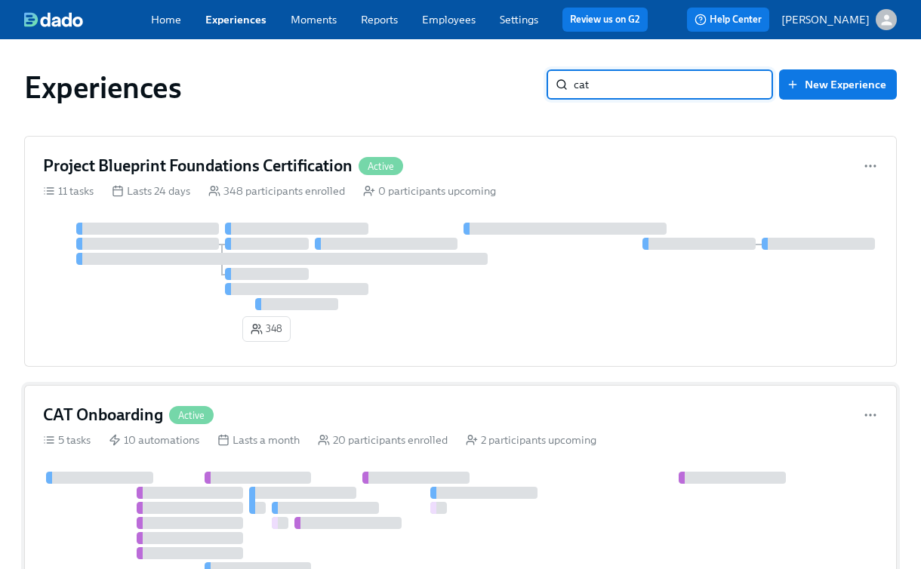
type input "cat"
click at [122, 432] on div "CAT Onboarding Active 5 tasks 10 automations Lasts a month 20 participants enro…" at bounding box center [460, 530] width 873 height 291
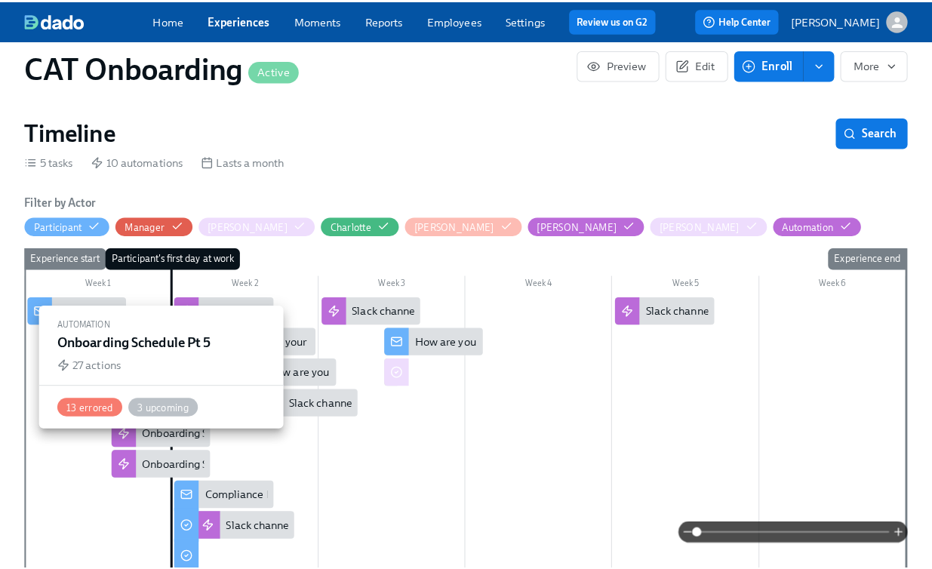
scroll to position [259, 0]
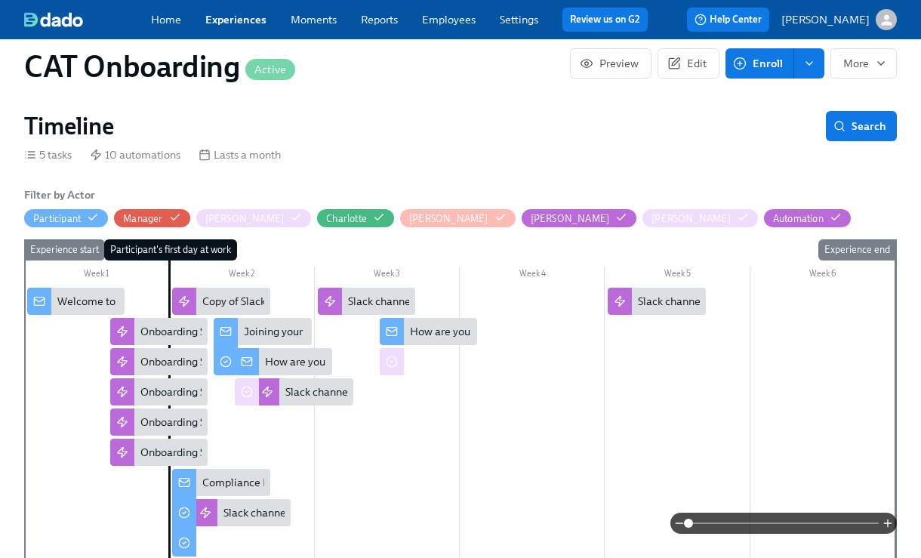
click at [100, 294] on div "Welcome to Charlie Health!" at bounding box center [124, 301] width 134 height 15
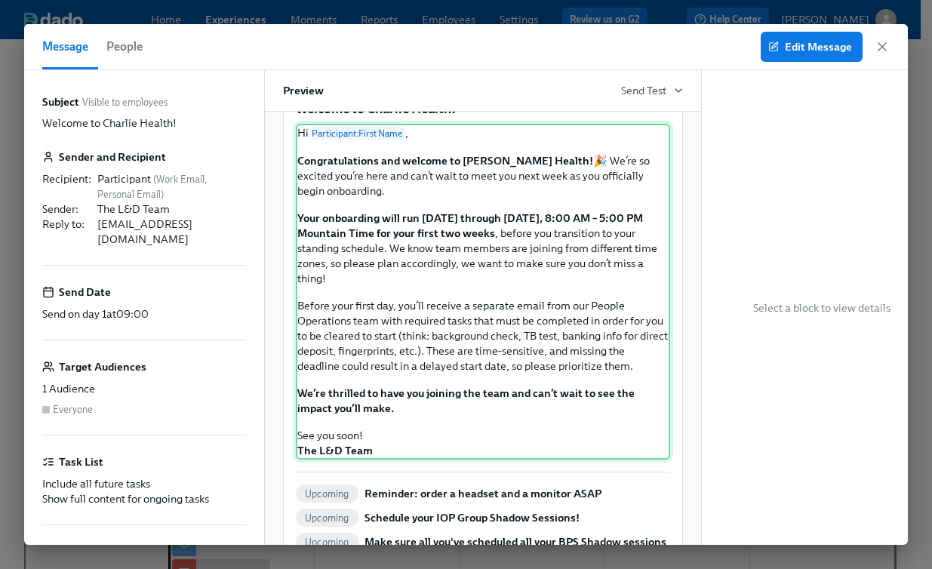
scroll to position [59, 0]
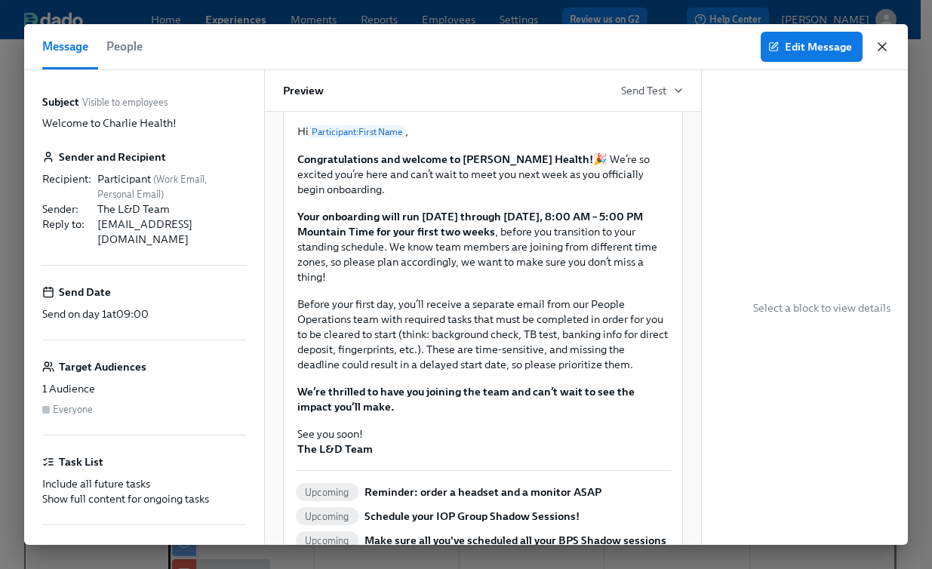
click at [885, 46] on icon "button" at bounding box center [882, 46] width 15 height 15
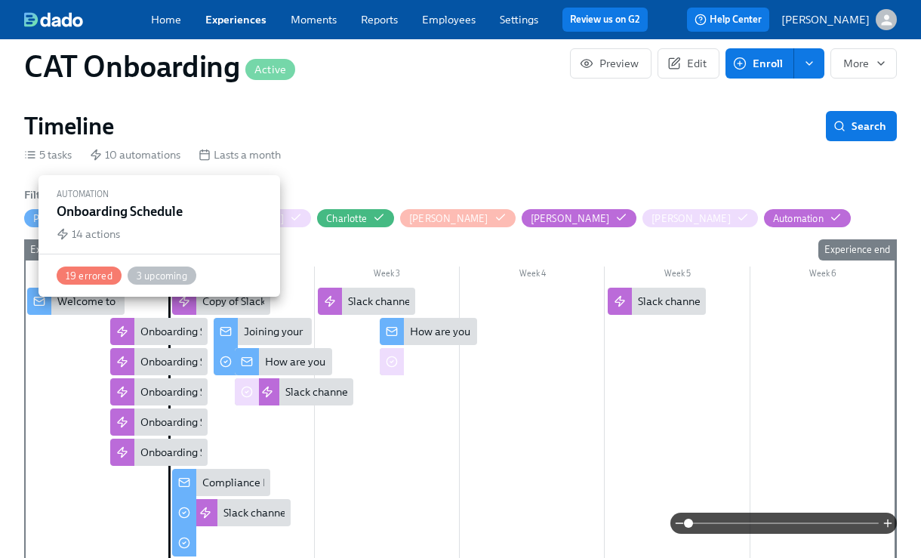
click at [147, 325] on div "Onboarding Schedule" at bounding box center [158, 331] width 97 height 27
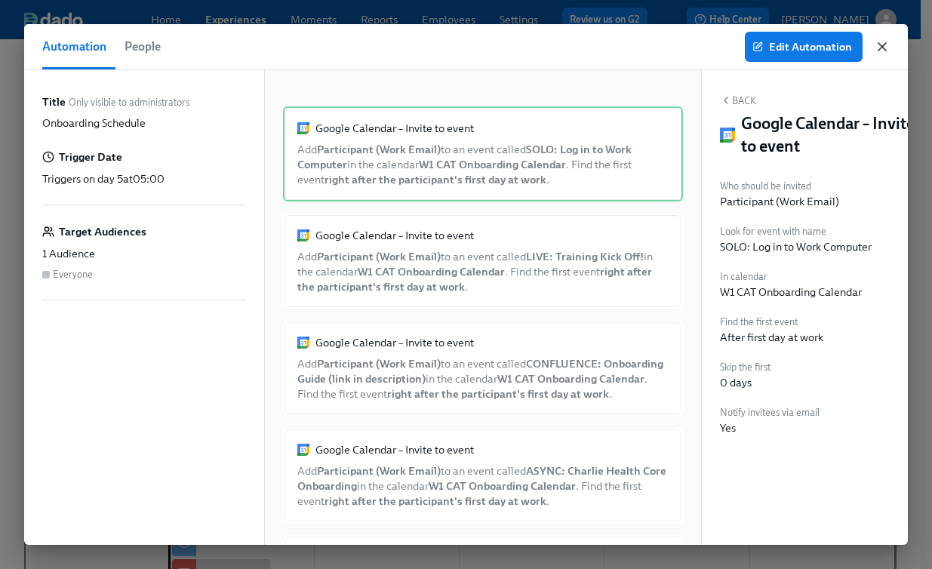
click at [883, 49] on icon "button" at bounding box center [882, 46] width 15 height 15
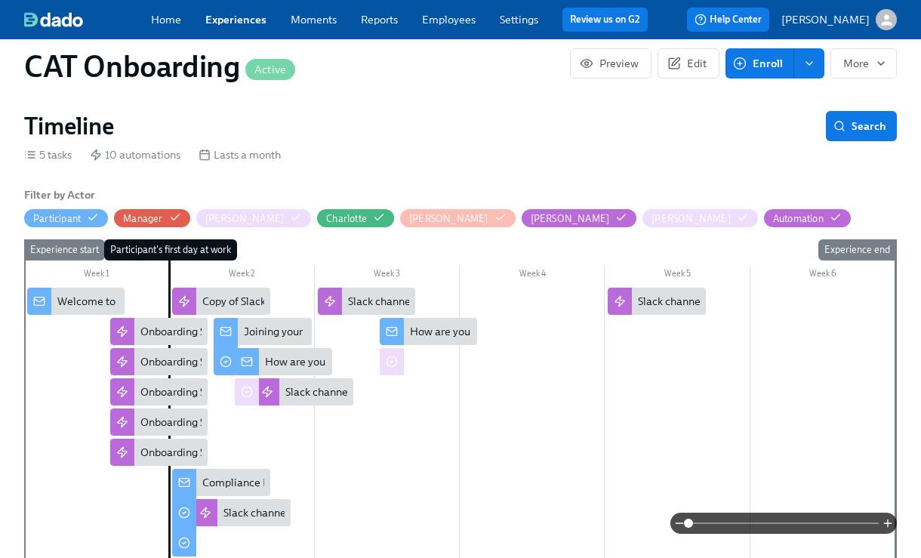
click at [233, 475] on div "Compliance Requirements Instructions" at bounding box center [295, 482] width 186 height 15
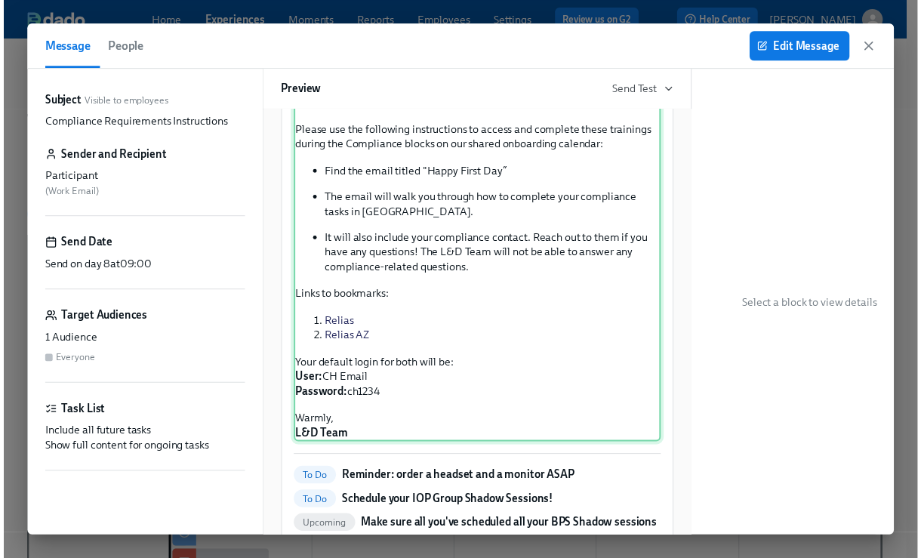
scroll to position [215, 0]
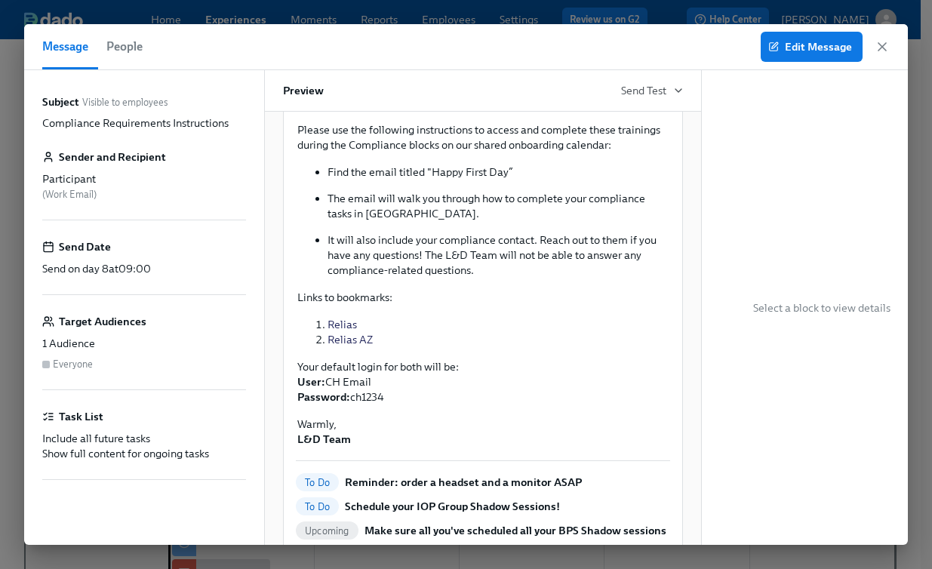
click at [874, 55] on div "Edit Message" at bounding box center [825, 47] width 129 height 30
click at [883, 50] on icon "button" at bounding box center [882, 46] width 15 height 15
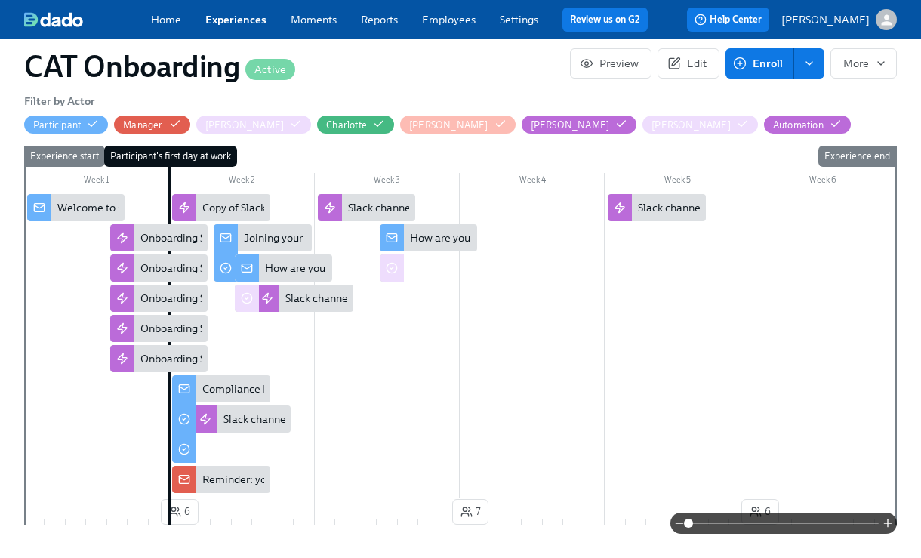
scroll to position [396, 0]
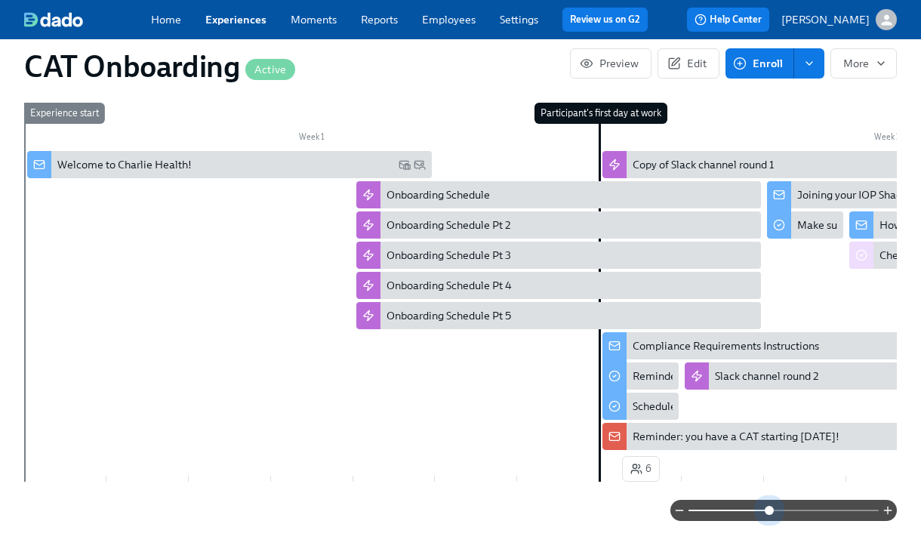
drag, startPoint x: 691, startPoint y: 489, endPoint x: 768, endPoint y: 482, distance: 76.5
click at [768, 482] on div "Filter by Actor Participant Manager [PERSON_NAME] [PERSON_NAME] [PERSON_NAME] […" at bounding box center [460, 285] width 873 height 471
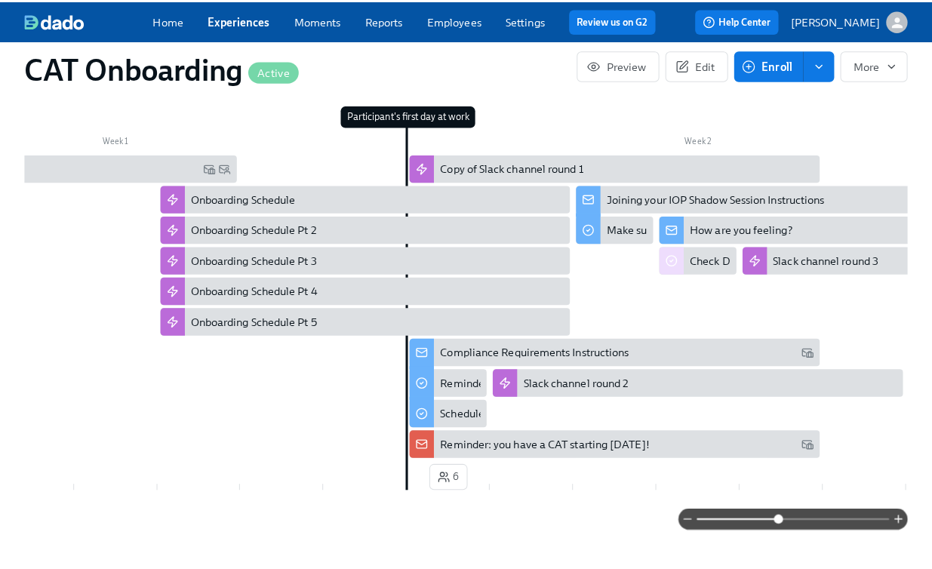
scroll to position [0, 199]
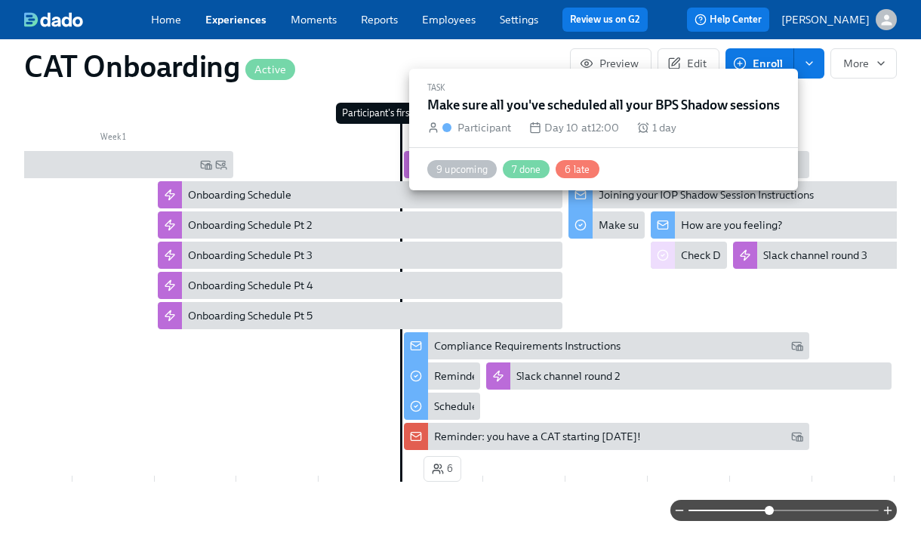
click at [608, 217] on div "Make sure all you've scheduled all your BPS Shadow sessions" at bounding box center [743, 224] width 289 height 15
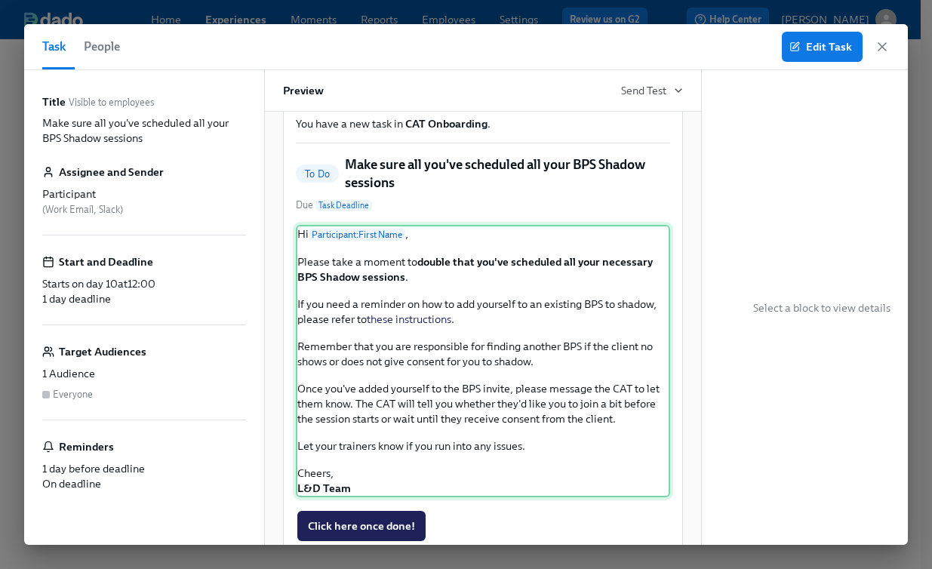
scroll to position [84, 0]
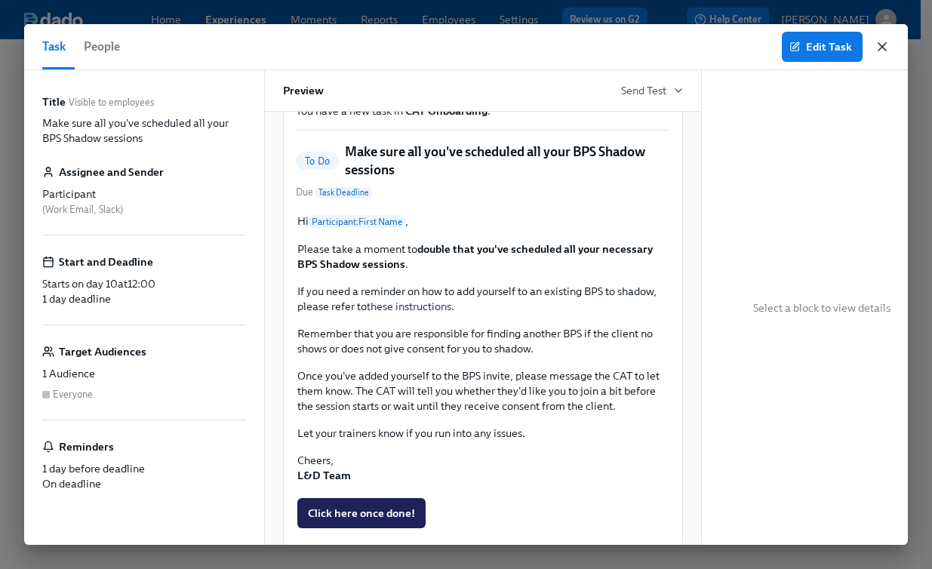
click at [885, 53] on icon "button" at bounding box center [882, 46] width 15 height 15
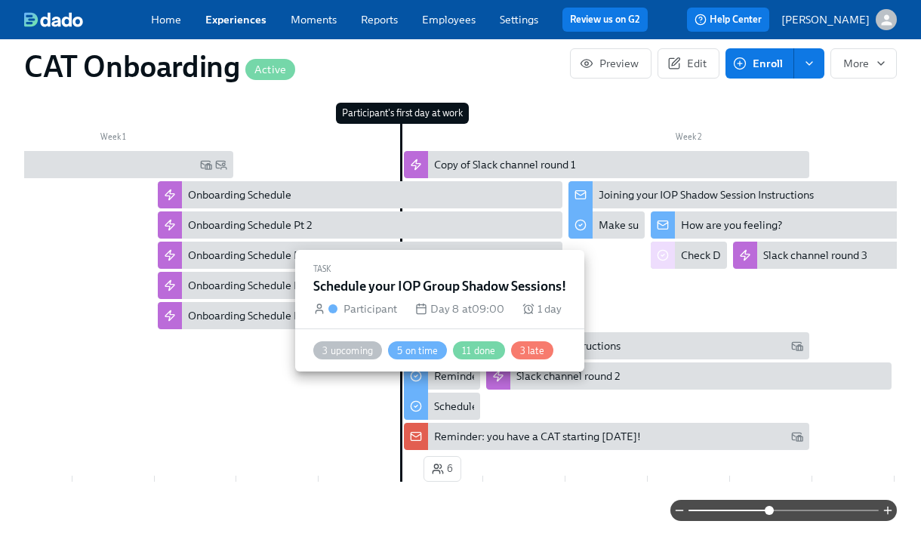
click at [451, 399] on div "Schedule your IOP Group Shadow Sessions!" at bounding box center [536, 406] width 205 height 15
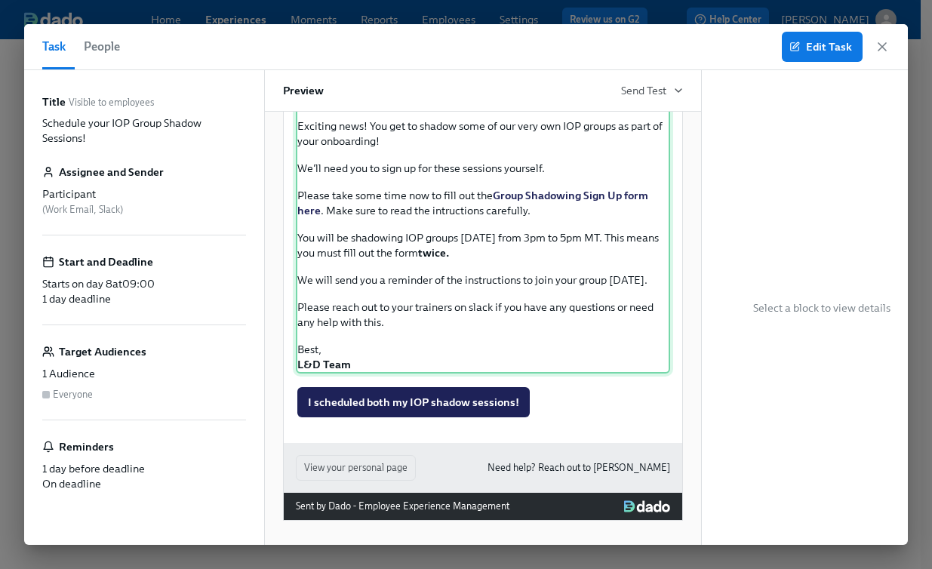
scroll to position [154, 0]
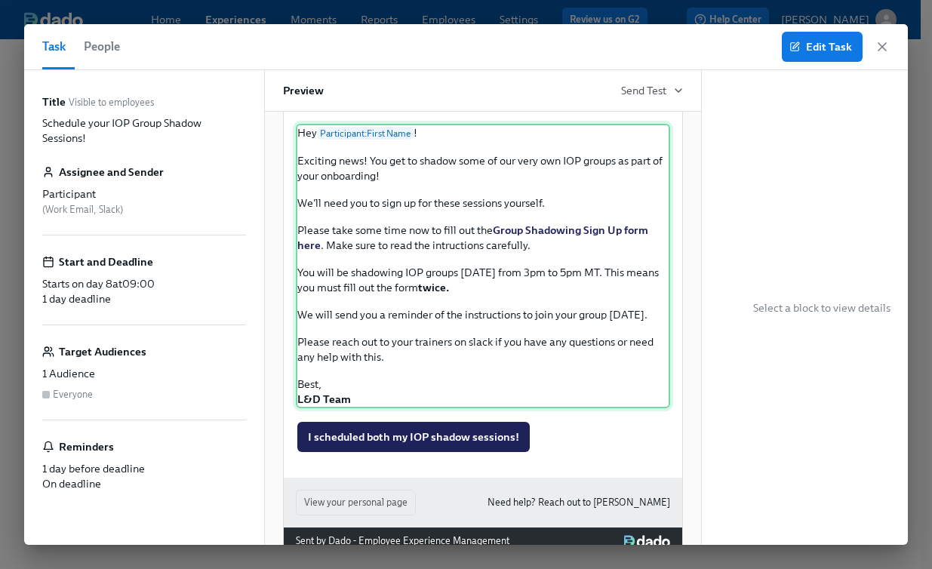
click at [525, 242] on div "Hey Participant : First Name ! Exciting news! You get to shadow some of our ver…" at bounding box center [483, 266] width 374 height 285
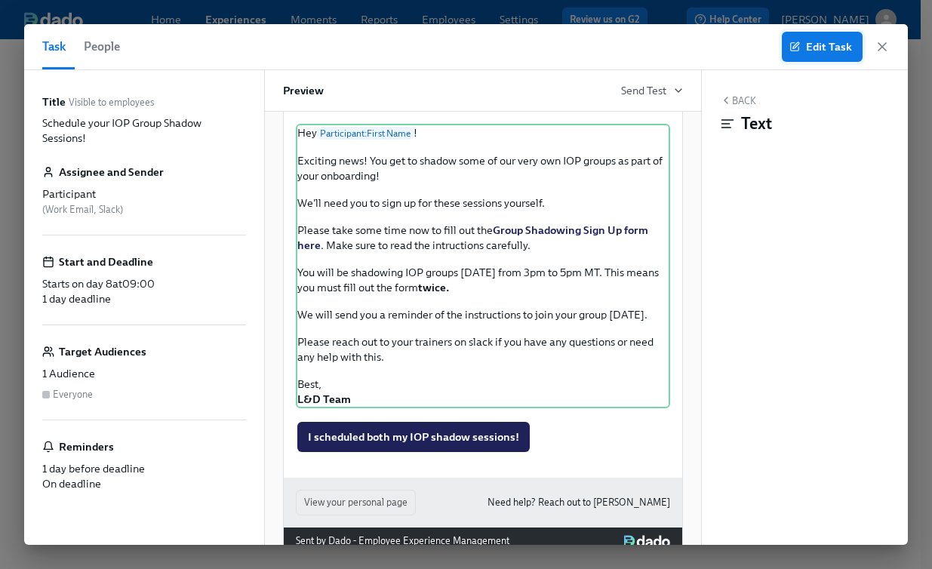
click at [800, 51] on icon "button" at bounding box center [795, 47] width 11 height 11
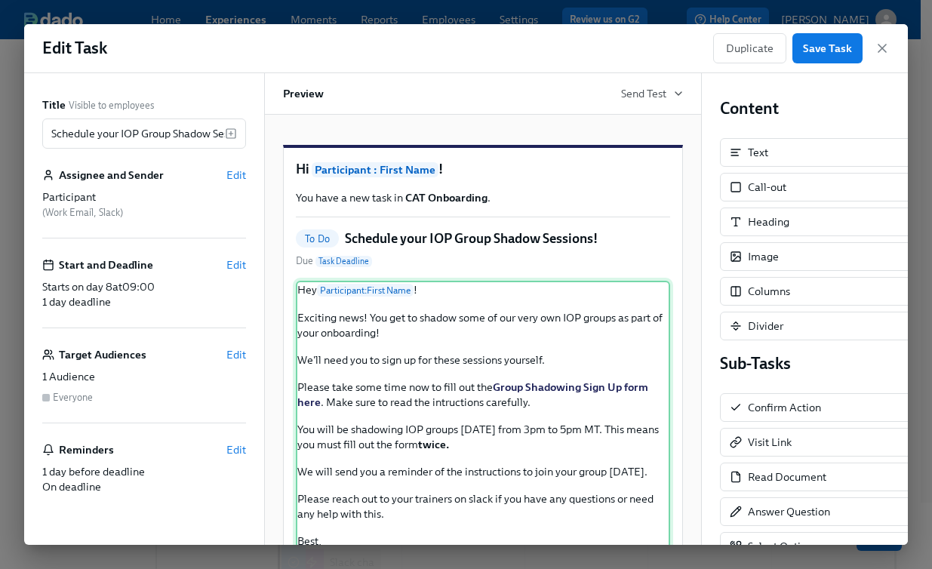
click at [482, 404] on div "Hey Participant : First Name ! Exciting news! You get to shadow some of our ver…" at bounding box center [483, 423] width 374 height 285
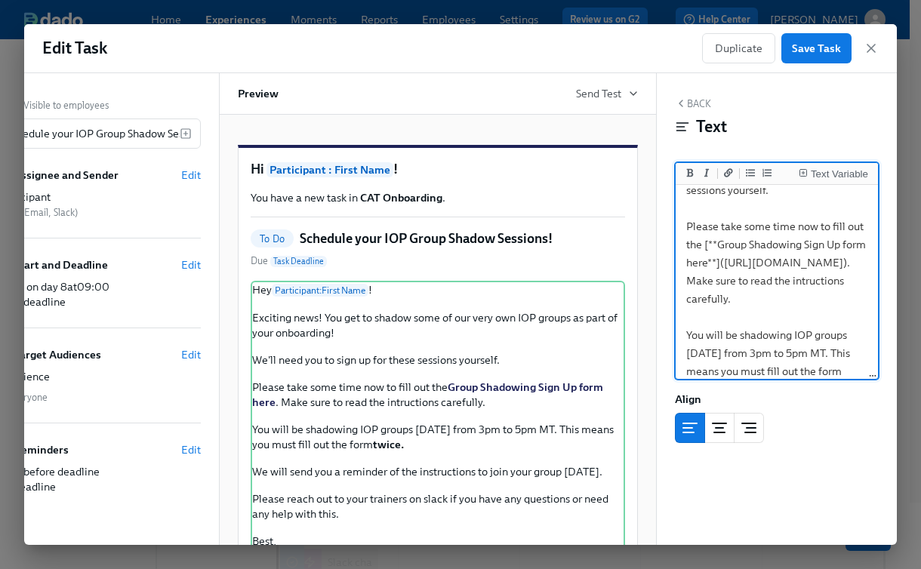
scroll to position [175, 0]
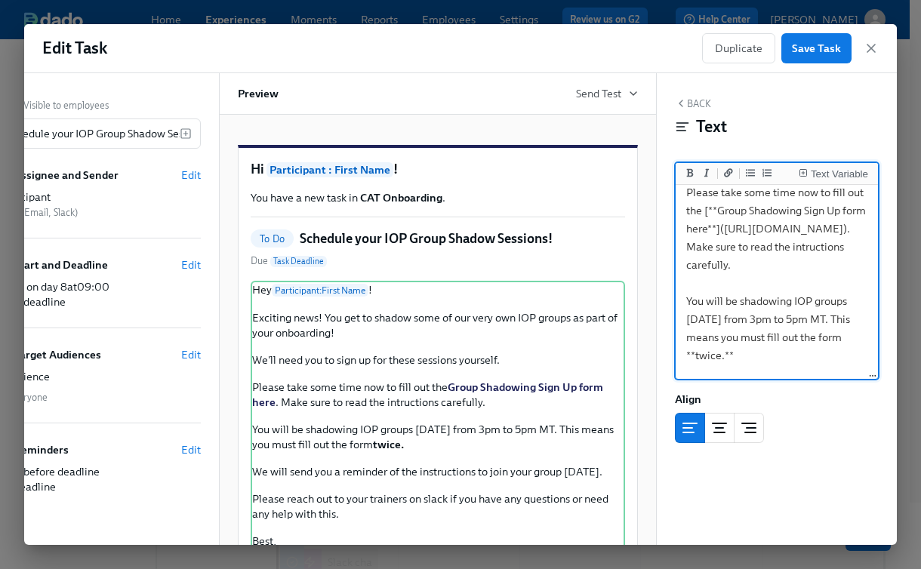
drag, startPoint x: 689, startPoint y: 250, endPoint x: 755, endPoint y: 303, distance: 84.3
click at [755, 303] on textarea "Hey {{ participant.firstName }}! Exciting news! You get to shadow some of our v…" at bounding box center [777, 292] width 196 height 559
click at [816, 45] on span "Save Task" at bounding box center [816, 48] width 49 height 15
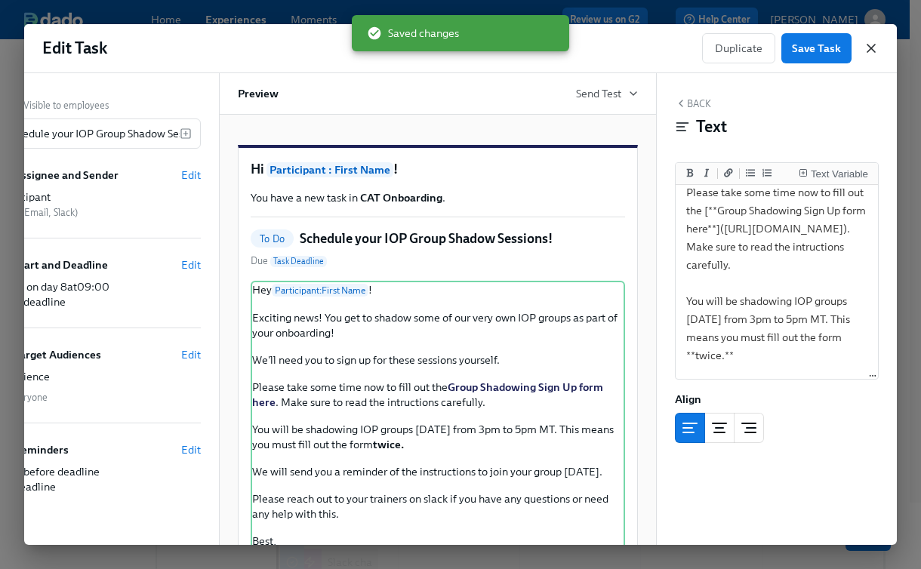
click at [876, 44] on icon "button" at bounding box center [871, 48] width 15 height 15
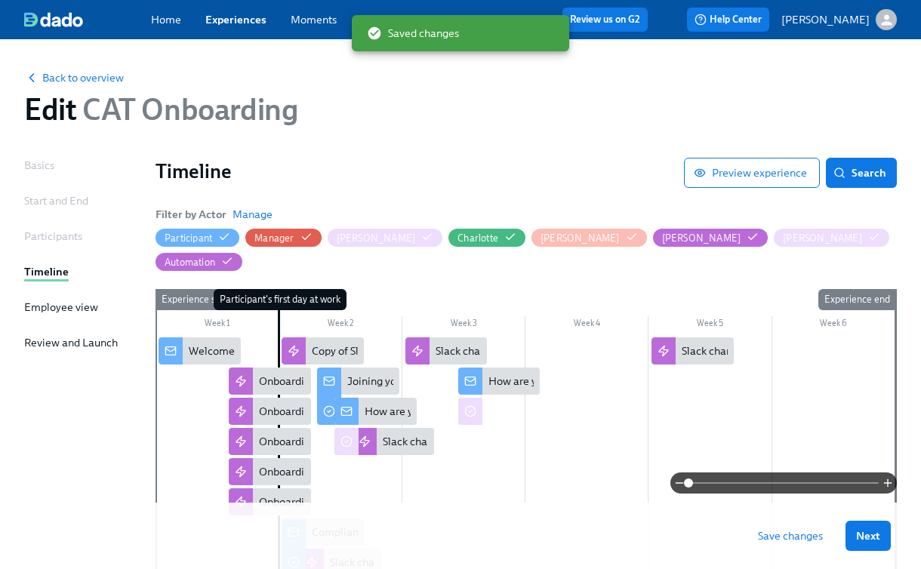
click at [787, 543] on span "Save changes" at bounding box center [790, 535] width 65 height 15
